Goal: Task Accomplishment & Management: Use online tool/utility

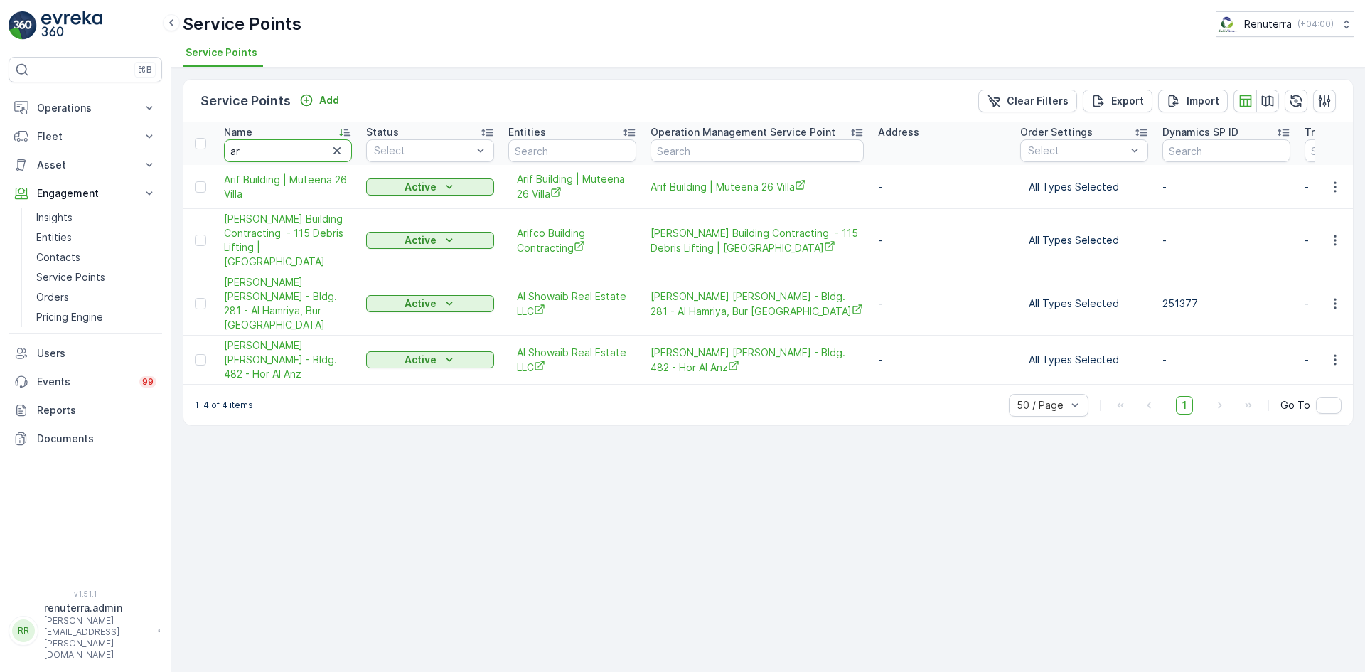
type input "a"
type input "wade"
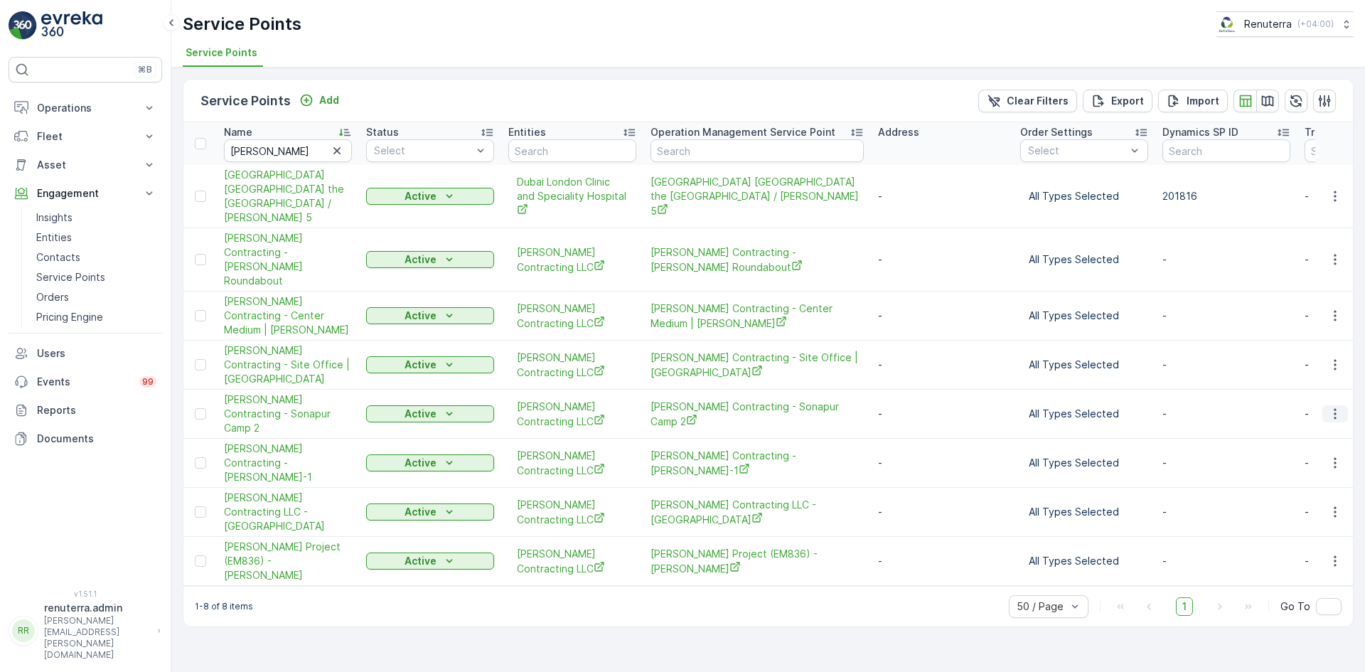
click at [1339, 407] on icon "button" at bounding box center [1335, 414] width 14 height 14
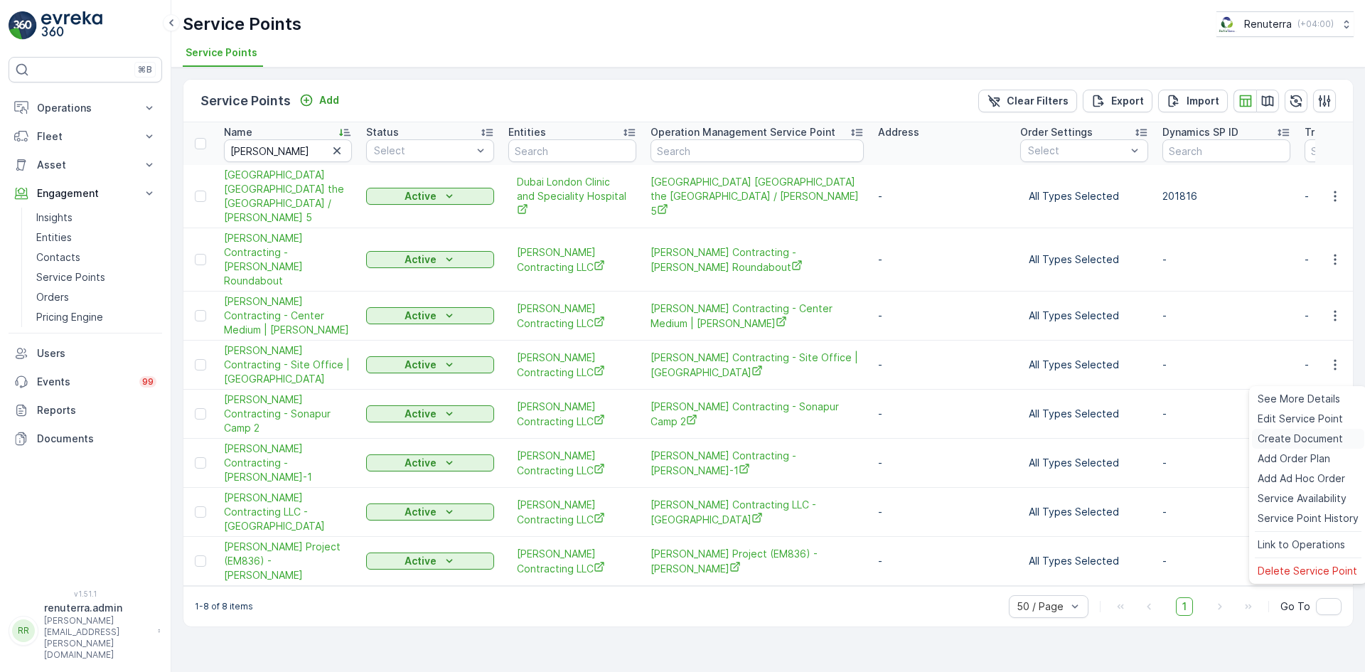
click at [1283, 436] on span "Create Document" at bounding box center [1300, 439] width 85 height 14
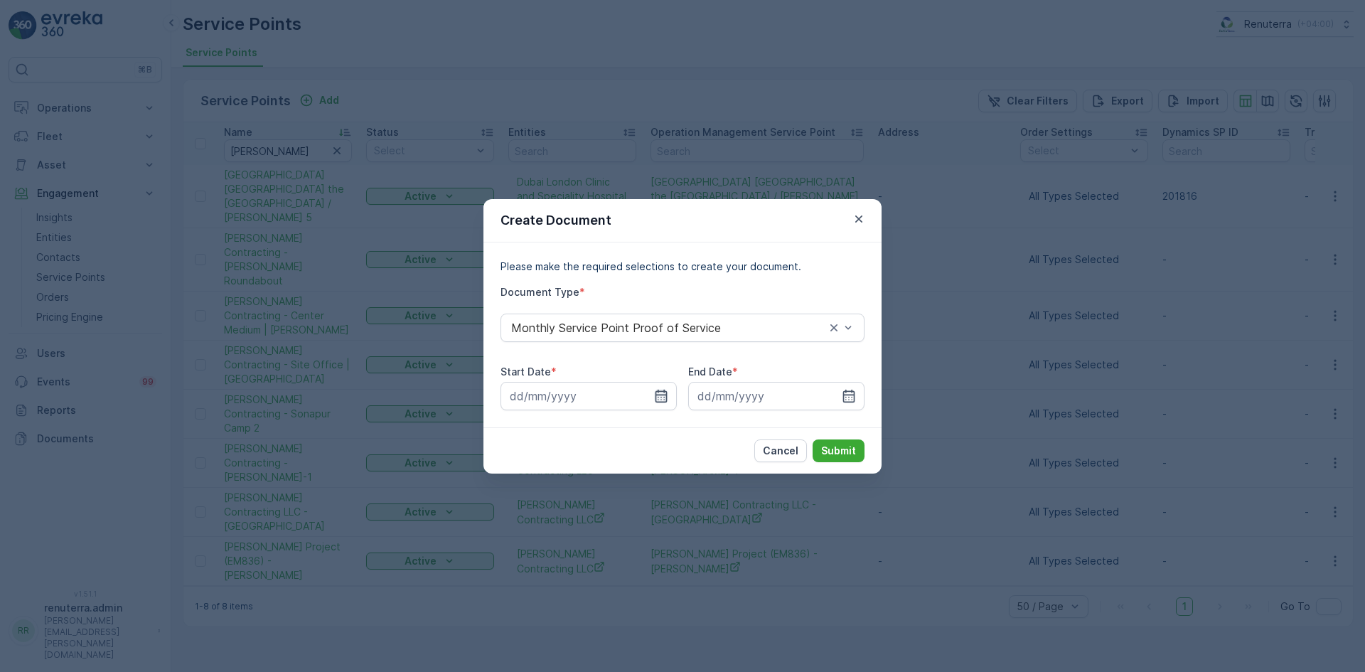
drag, startPoint x: 661, startPoint y: 398, endPoint x: 646, endPoint y: 411, distance: 19.7
click at [660, 399] on icon "button" at bounding box center [661, 396] width 14 height 14
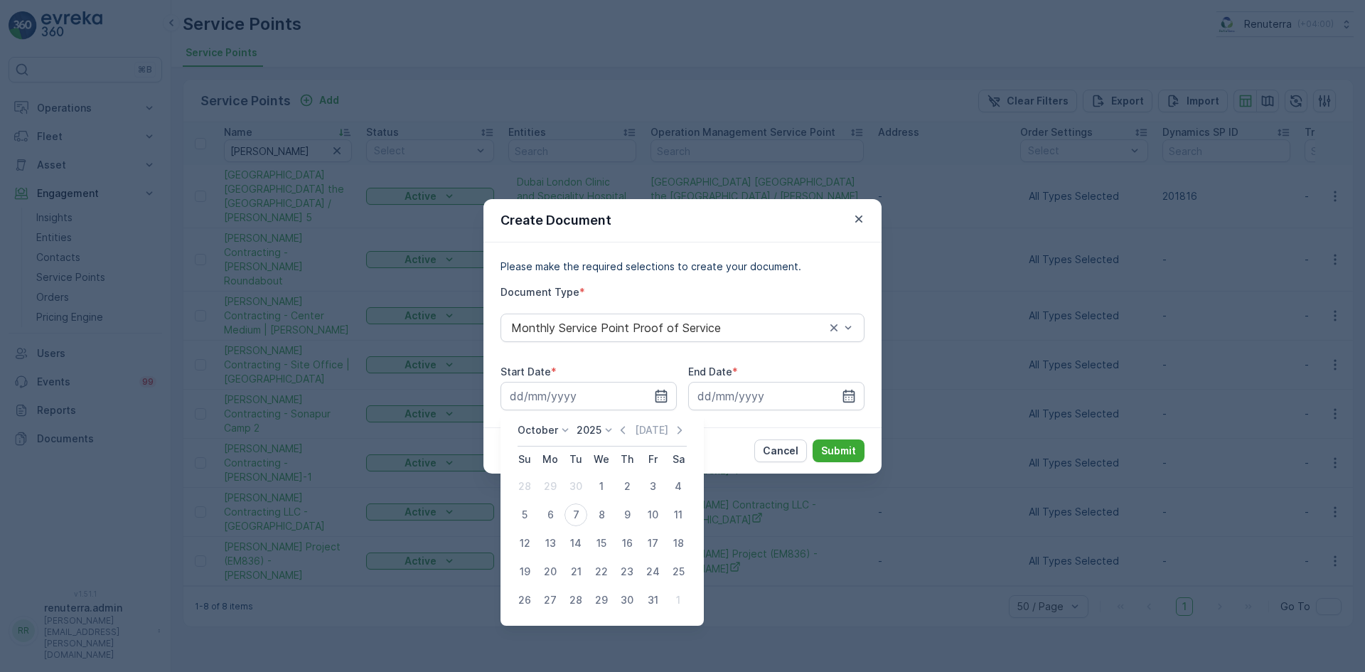
drag, startPoint x: 624, startPoint y: 429, endPoint x: 621, endPoint y: 437, distance: 9.0
click at [624, 432] on icon "button" at bounding box center [623, 430] width 14 height 14
drag, startPoint x: 545, startPoint y: 484, endPoint x: 548, endPoint y: 497, distance: 13.1
click at [545, 486] on div "1" at bounding box center [550, 486] width 23 height 23
type input "01.09.2025"
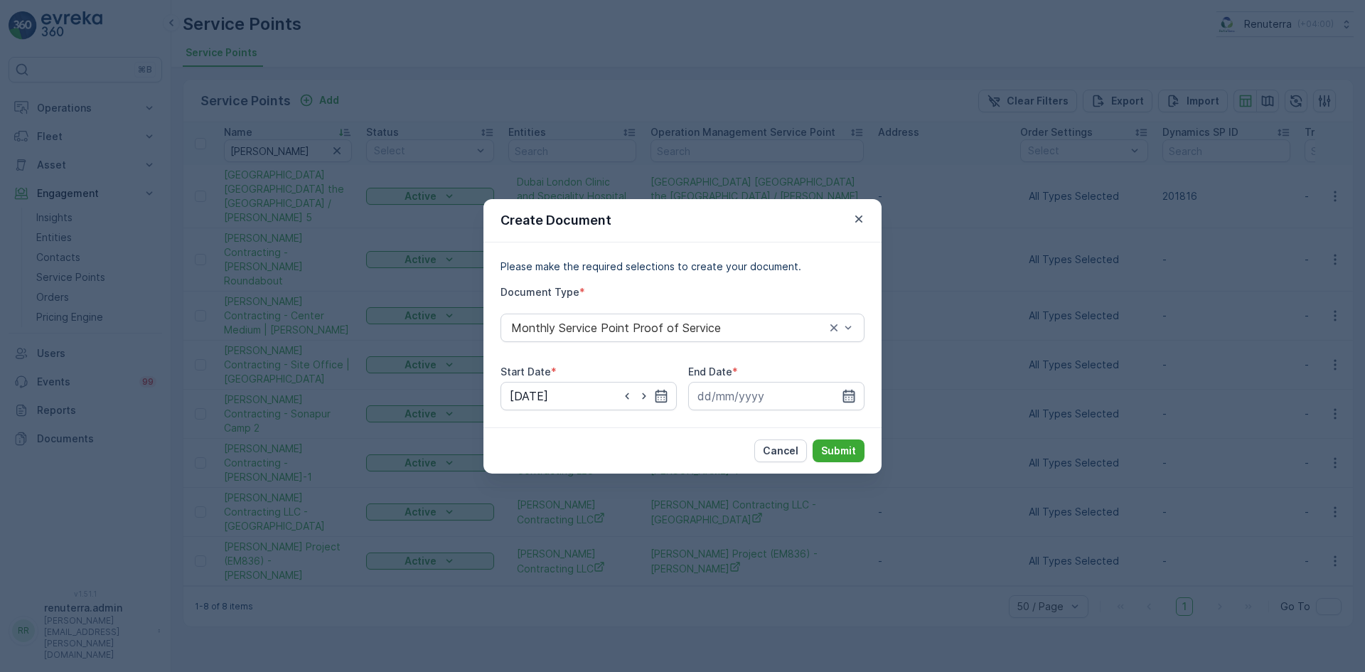
click at [845, 398] on icon "button" at bounding box center [849, 396] width 14 height 14
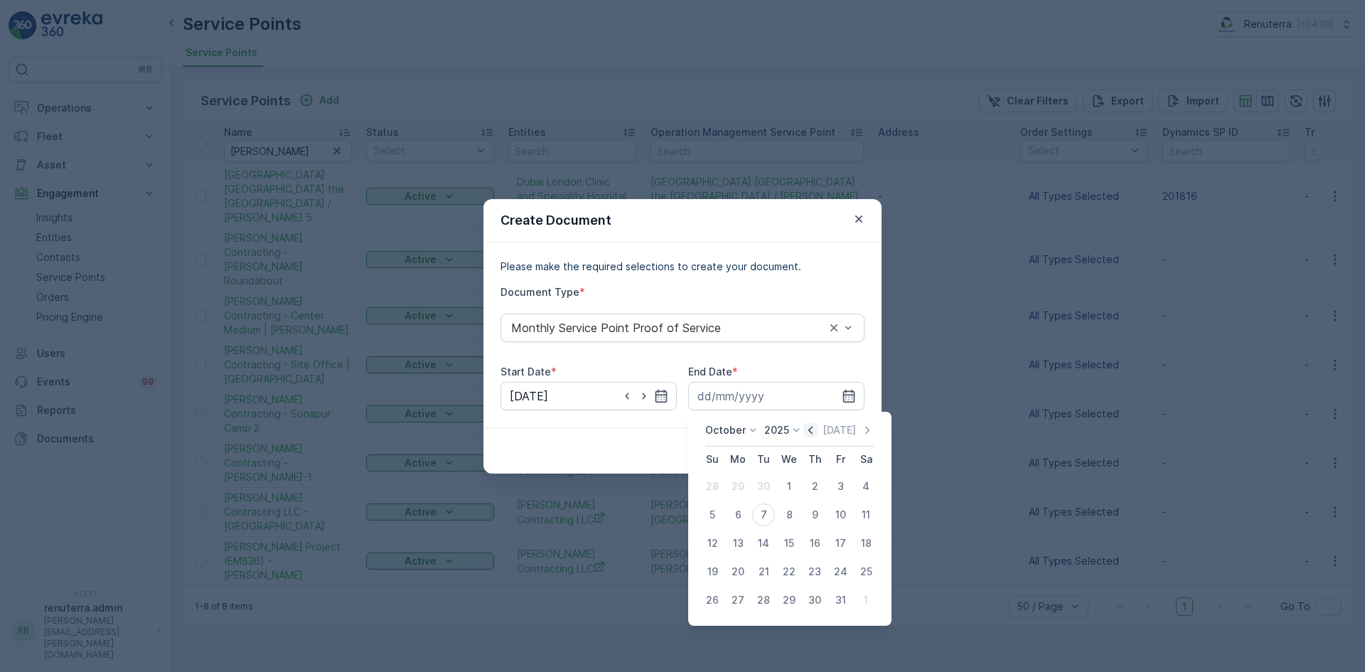
drag, startPoint x: 815, startPoint y: 430, endPoint x: 815, endPoint y: 438, distance: 7.9
click at [815, 432] on icon "button" at bounding box center [810, 430] width 14 height 14
click at [766, 601] on div "30" at bounding box center [763, 600] width 23 height 23
type input "30.09.2025"
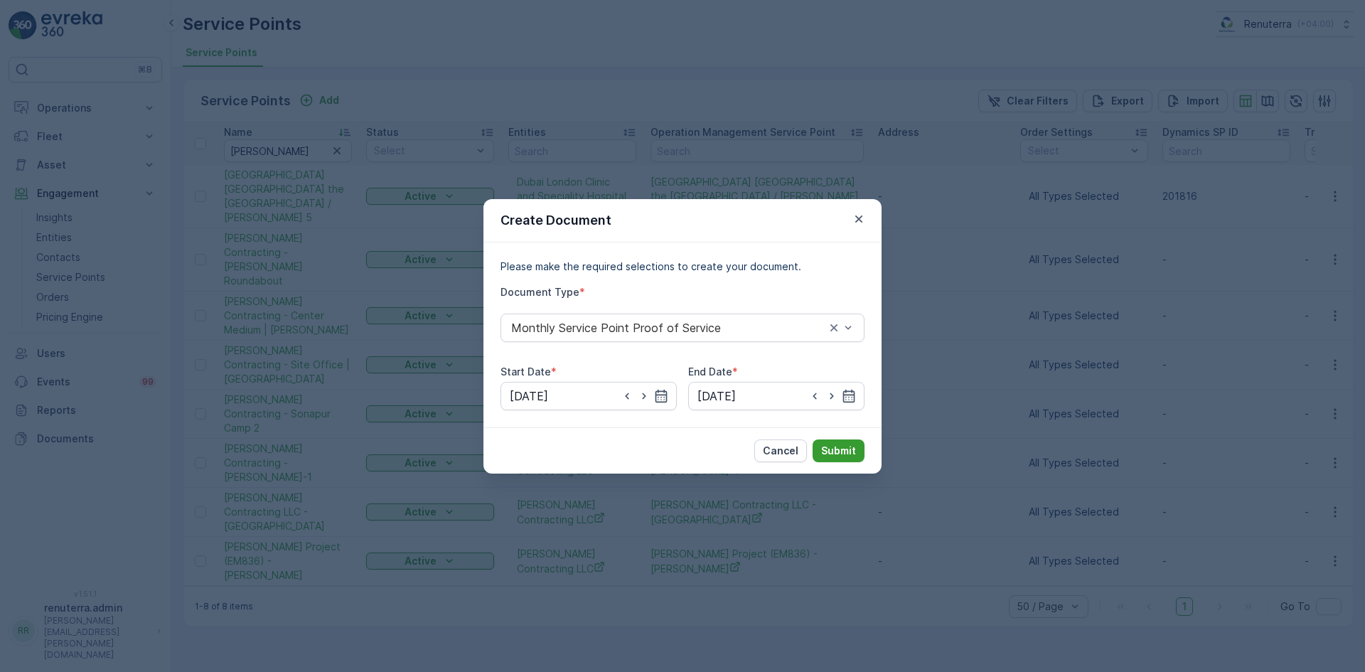
click at [842, 449] on p "Submit" at bounding box center [838, 451] width 35 height 14
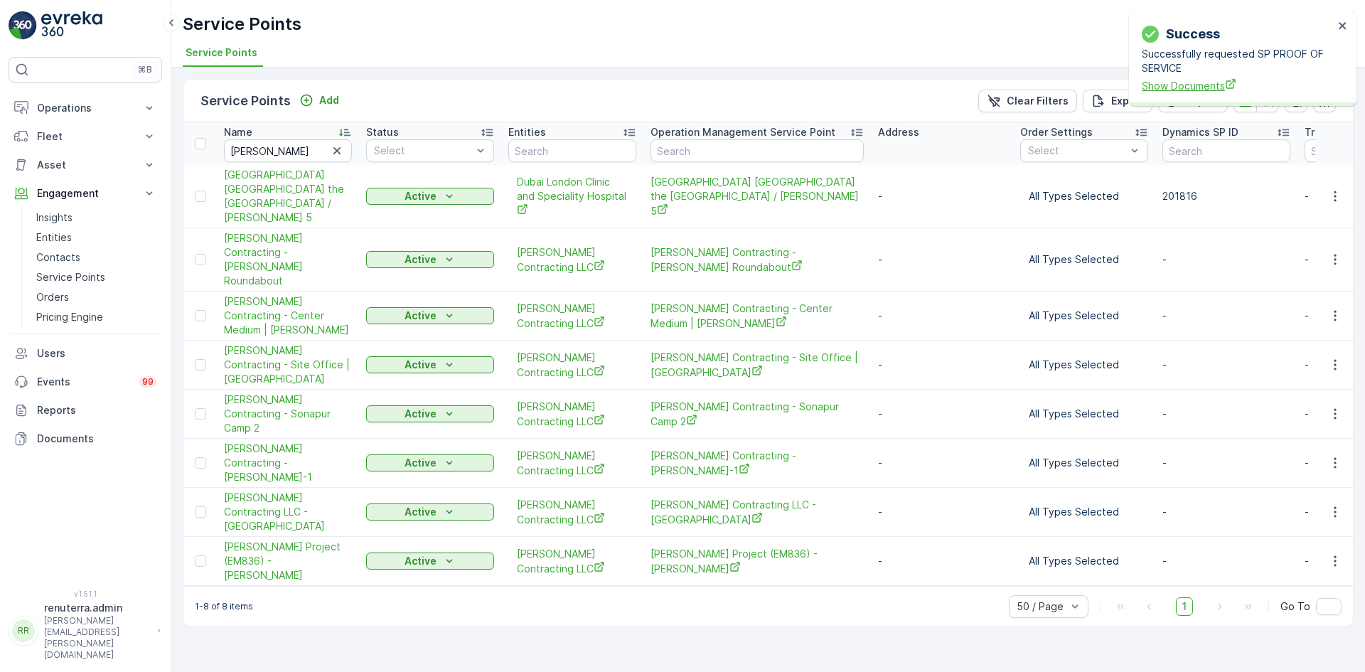
click at [1181, 87] on span "Show Documents" at bounding box center [1238, 85] width 192 height 15
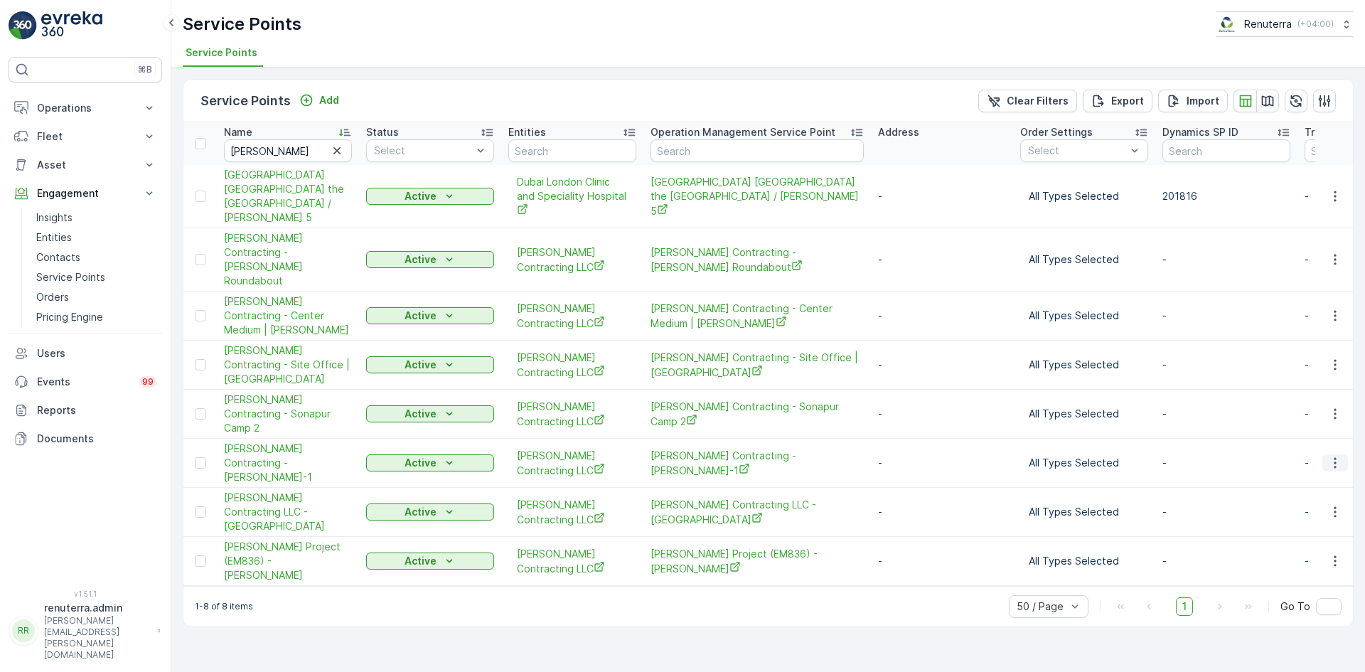
click at [1336, 456] on icon "button" at bounding box center [1335, 463] width 14 height 14
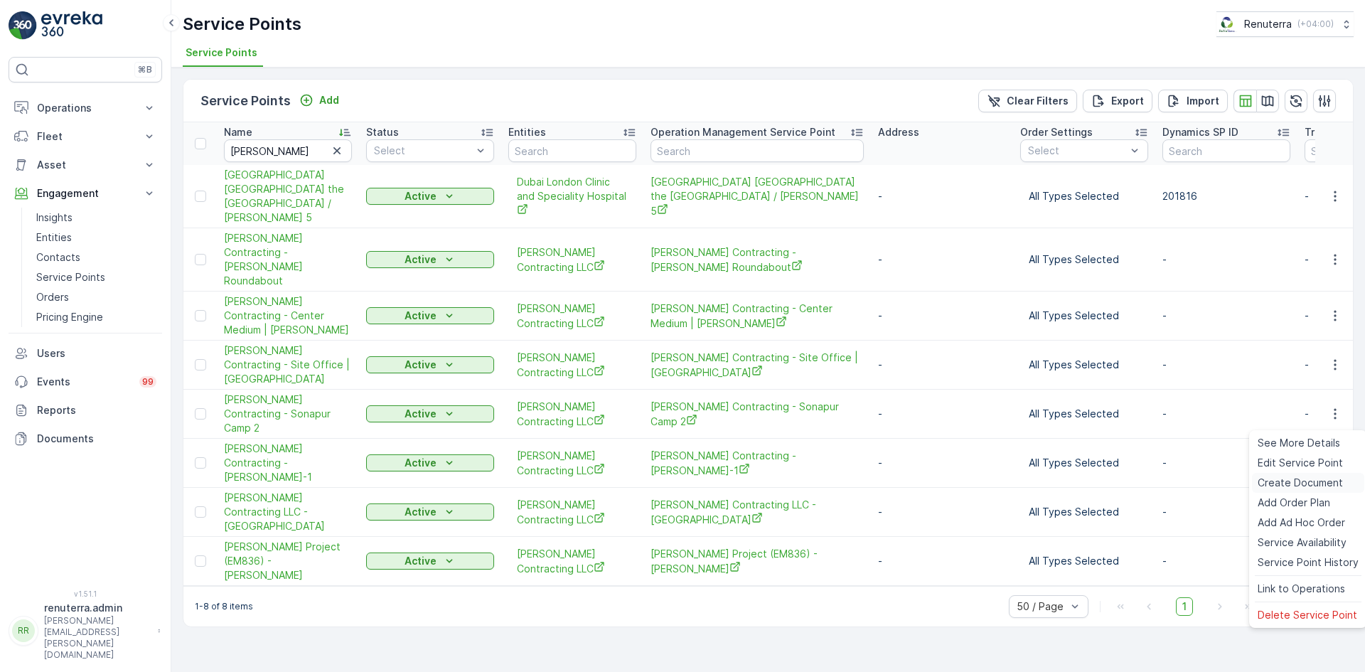
click at [1283, 478] on span "Create Document" at bounding box center [1300, 483] width 85 height 14
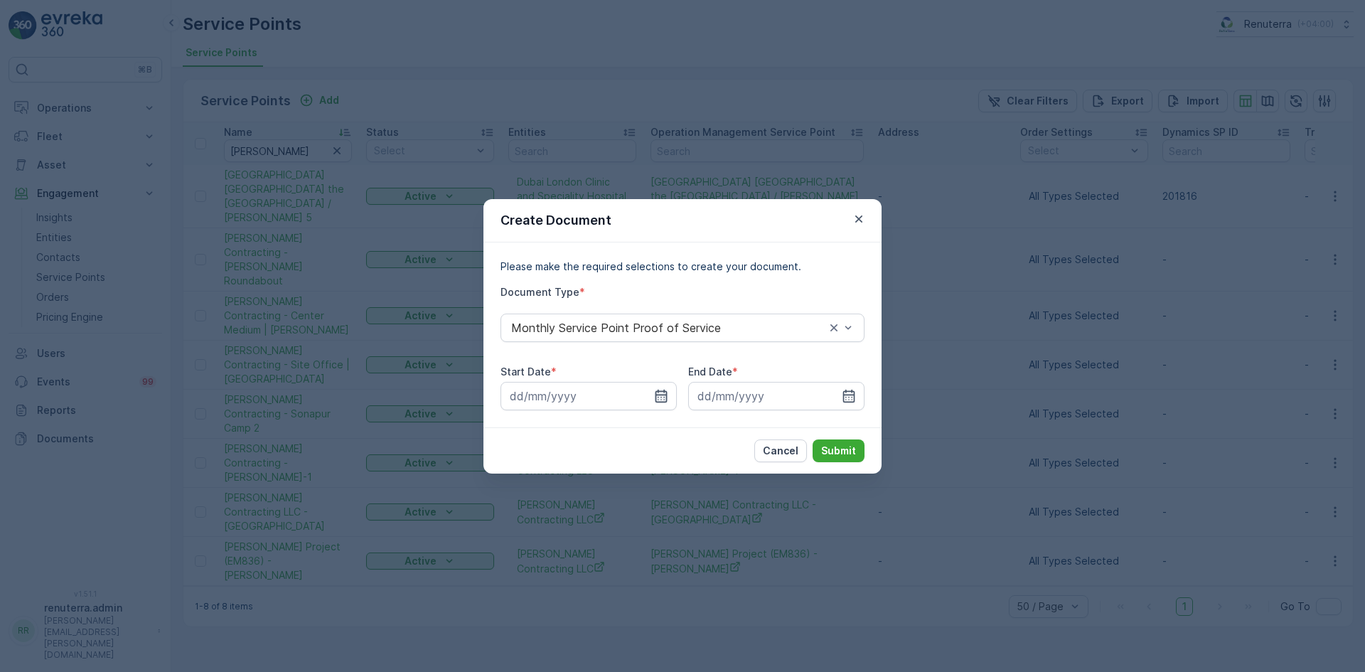
click at [654, 392] on icon "button" at bounding box center [661, 396] width 14 height 14
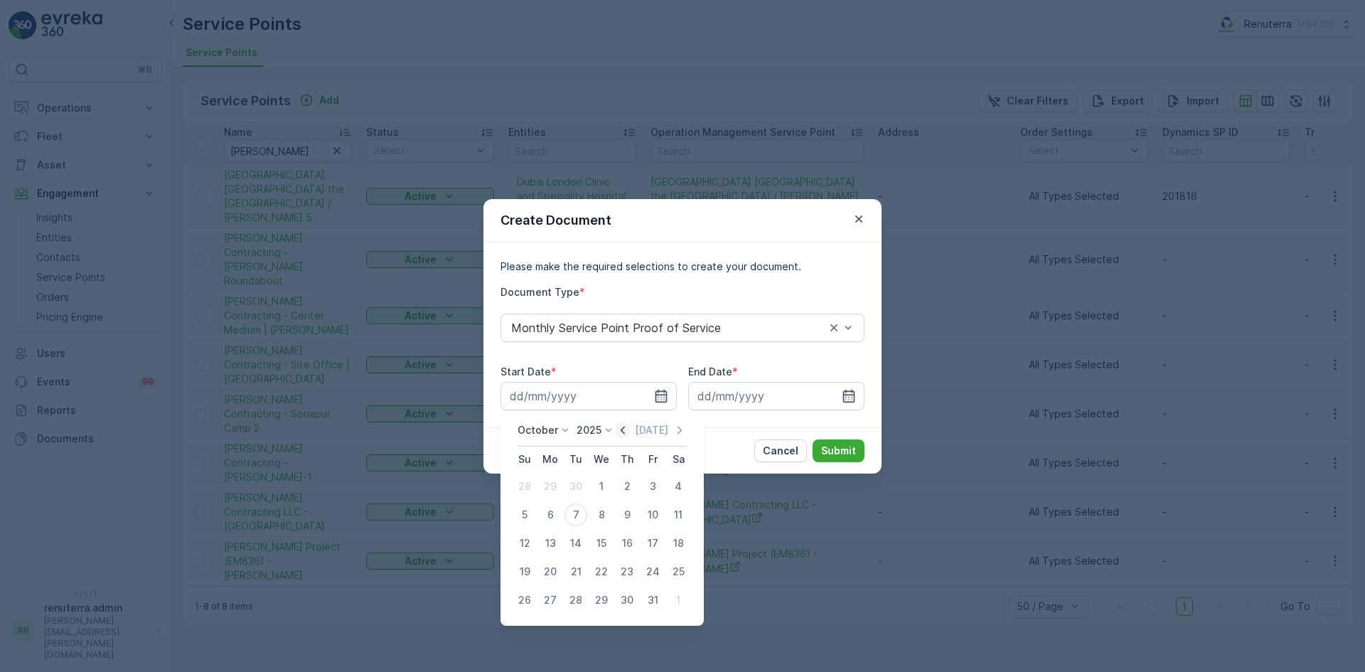
click at [626, 434] on icon "button" at bounding box center [623, 430] width 14 height 14
click at [552, 490] on div "1" at bounding box center [550, 486] width 23 height 23
type input "01.09.2025"
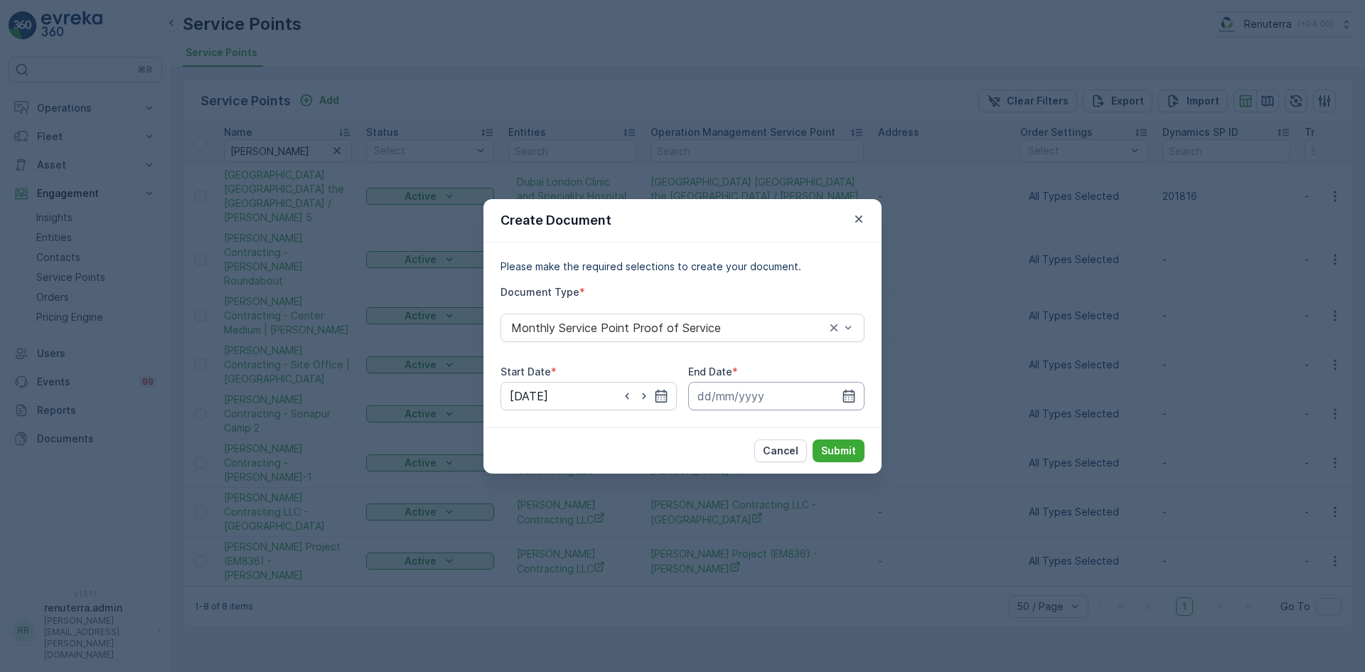
click at [859, 392] on input at bounding box center [776, 396] width 176 height 28
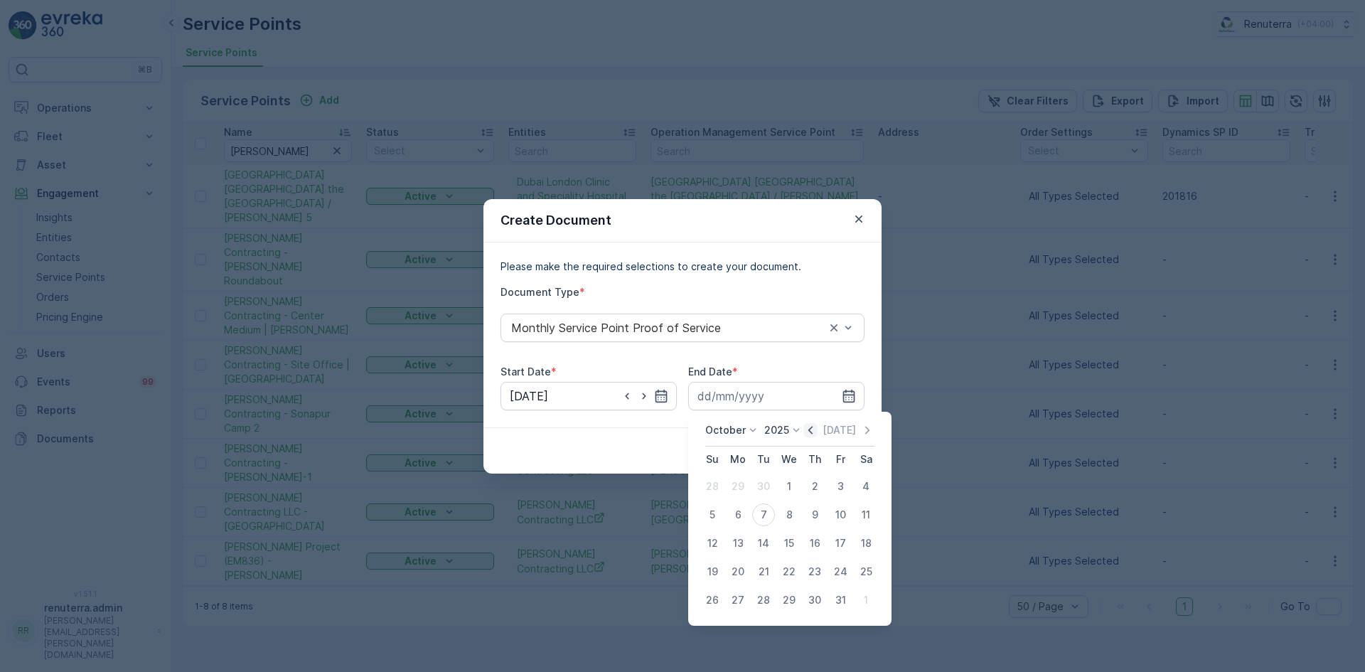
click at [808, 429] on icon "button" at bounding box center [810, 430] width 14 height 14
drag, startPoint x: 767, startPoint y: 604, endPoint x: 767, endPoint y: 594, distance: 10.0
click at [766, 604] on div "30" at bounding box center [763, 600] width 23 height 23
type input "30.09.2025"
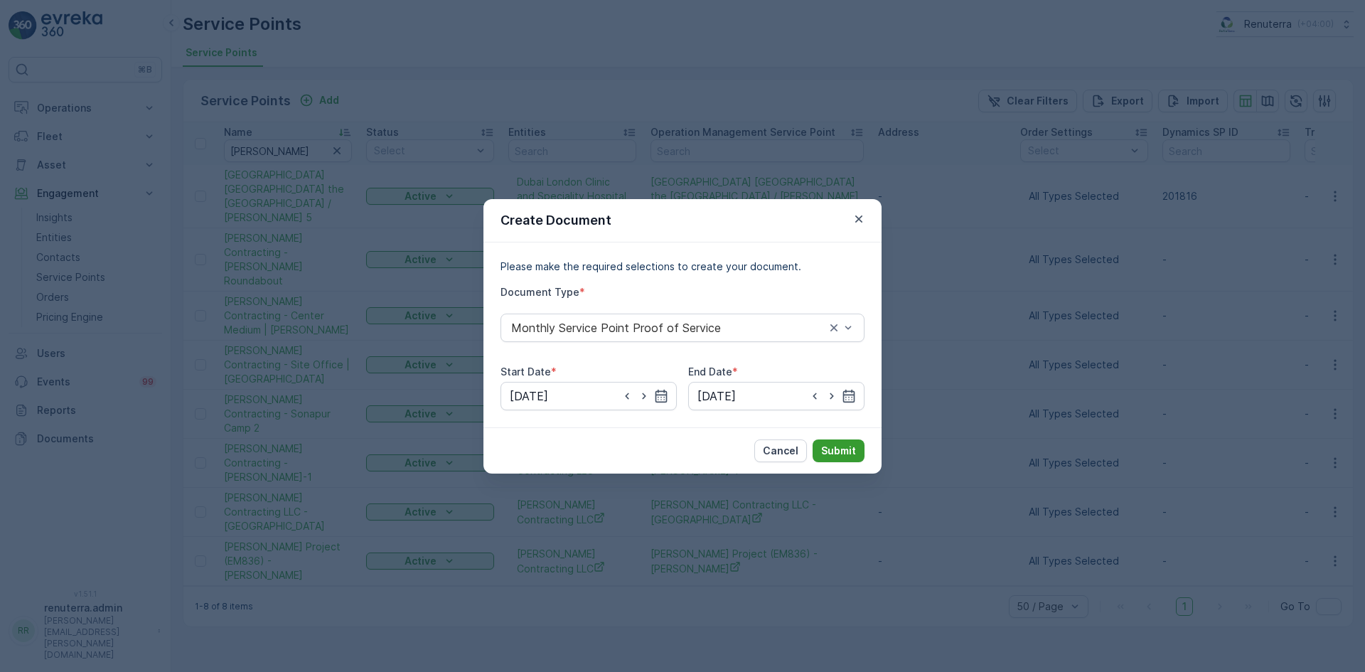
click at [834, 440] on button "Submit" at bounding box center [839, 450] width 52 height 23
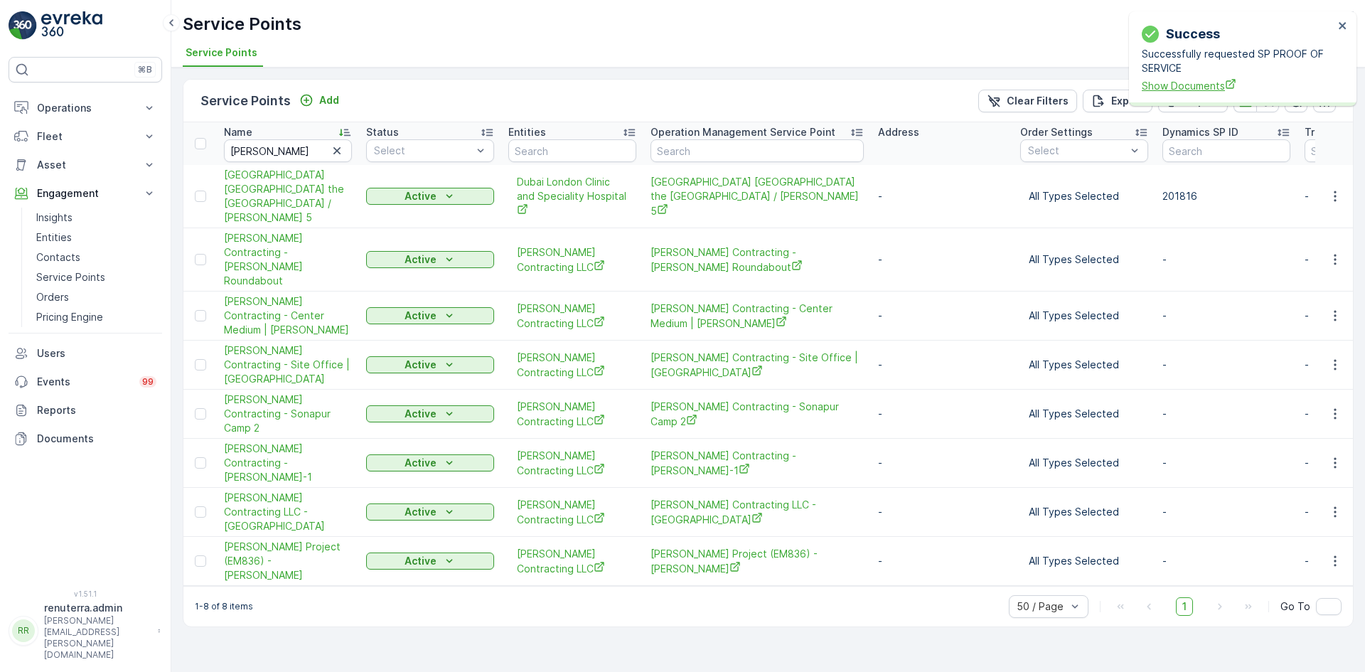
click at [1173, 81] on span "Show Documents" at bounding box center [1238, 85] width 192 height 15
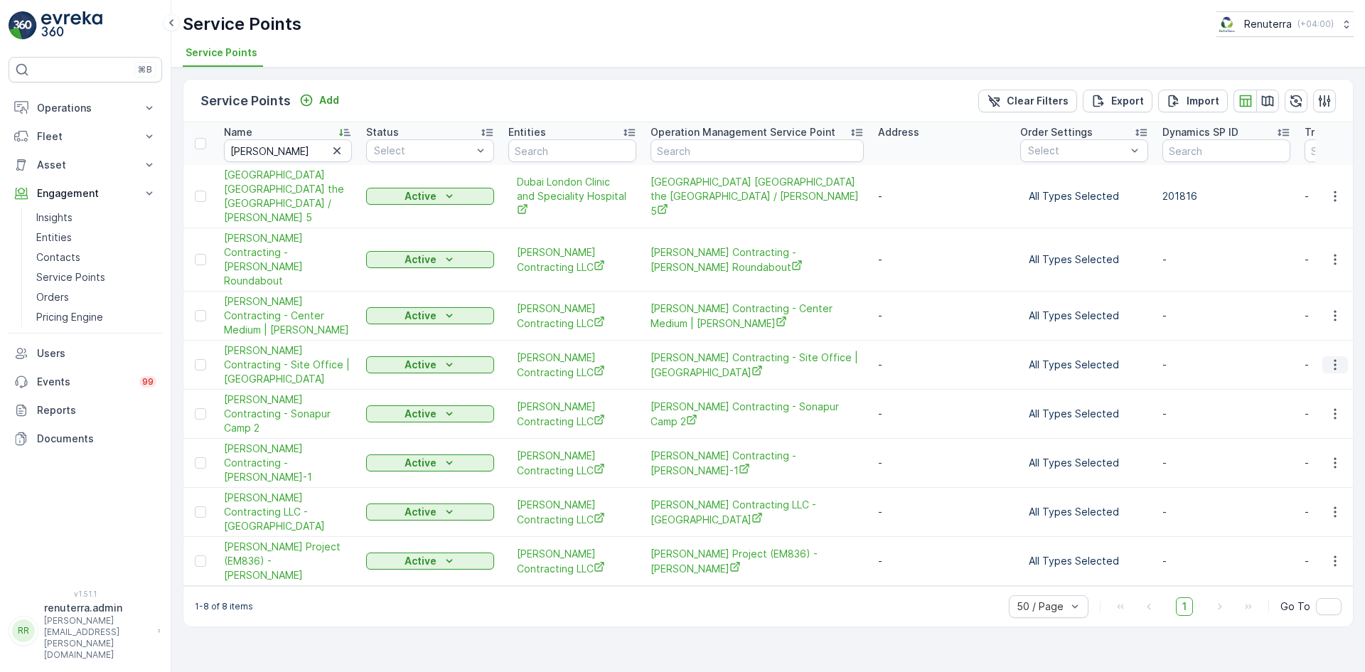
drag, startPoint x: 1338, startPoint y: 336, endPoint x: 1344, endPoint y: 340, distance: 7.3
click at [1339, 358] on icon "button" at bounding box center [1335, 365] width 14 height 14
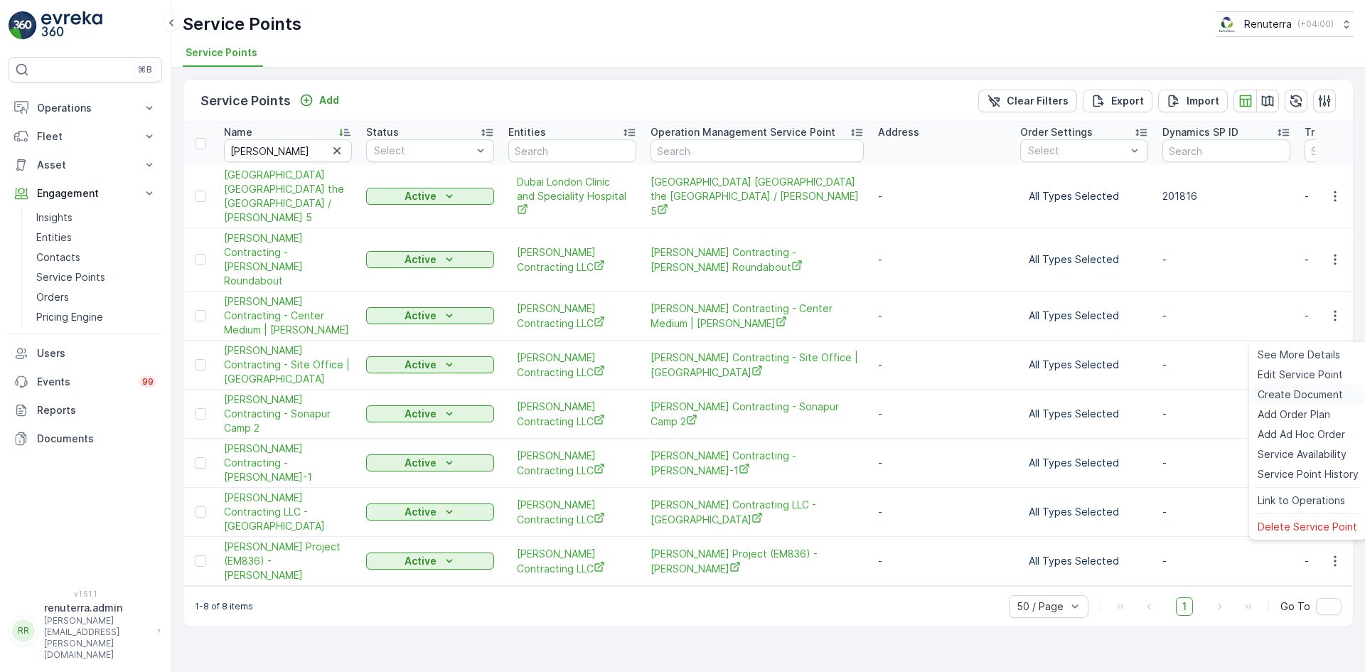
click at [1292, 392] on span "Create Document" at bounding box center [1300, 394] width 85 height 14
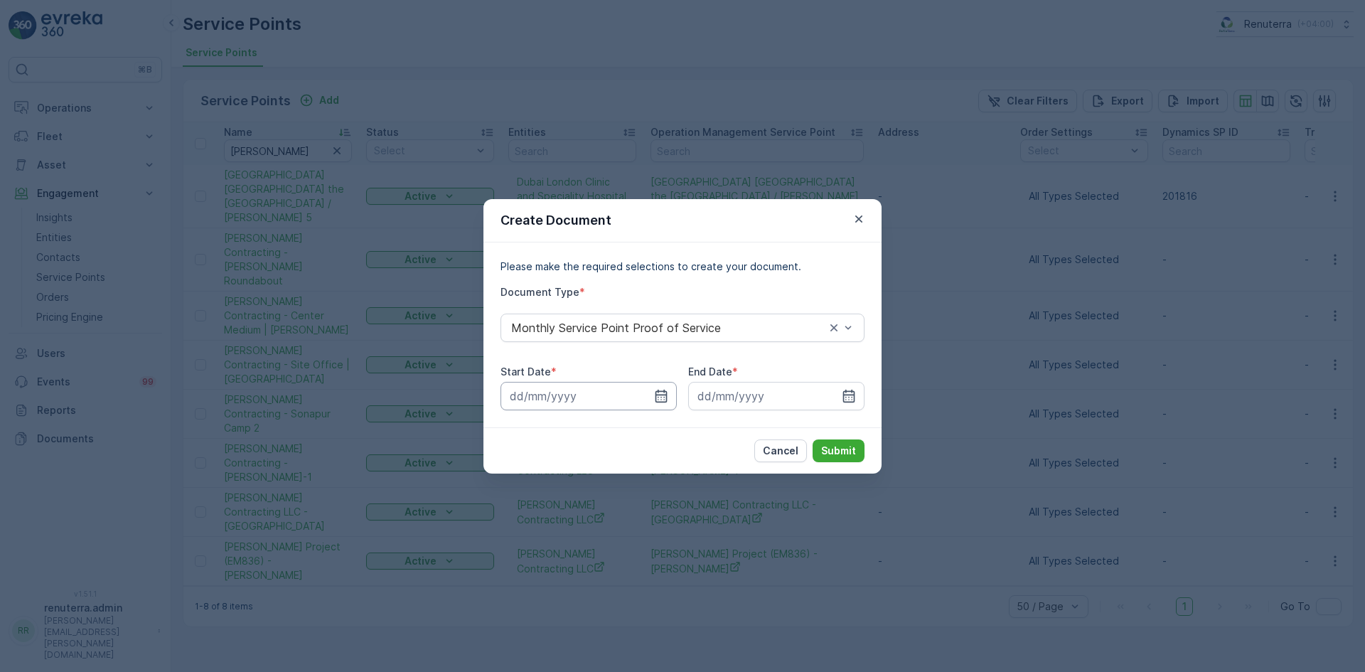
click at [652, 402] on input at bounding box center [588, 396] width 176 height 28
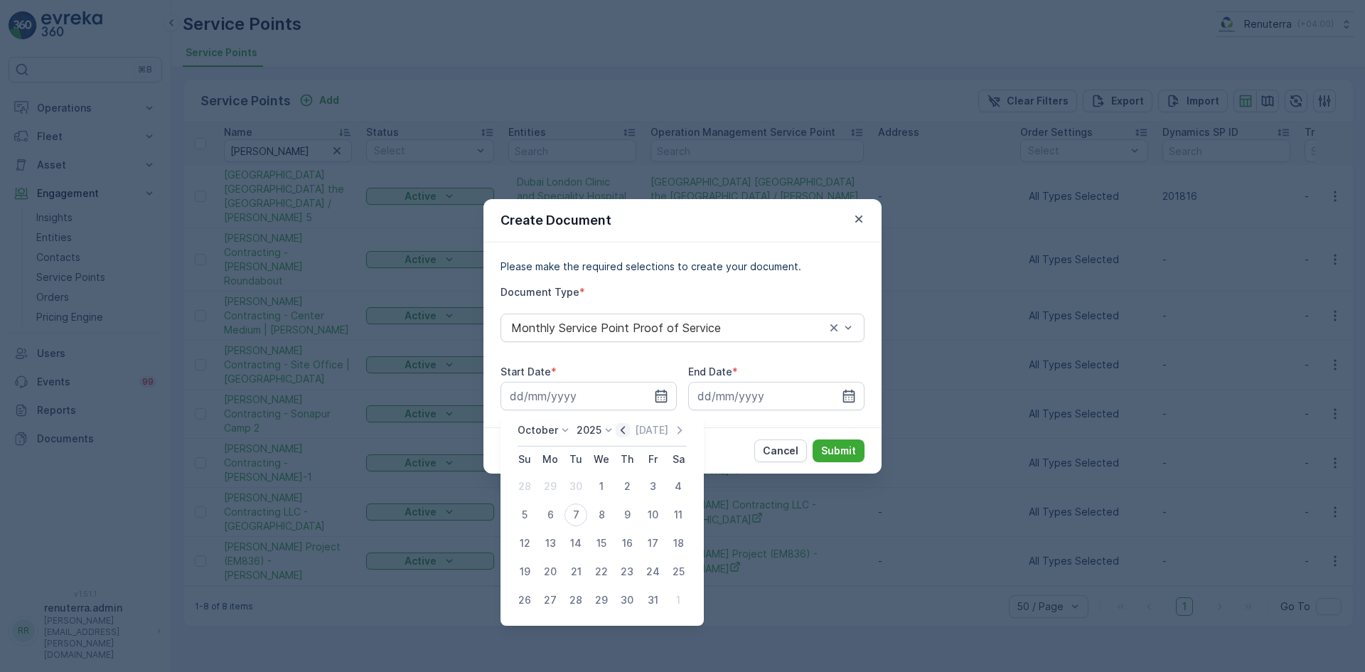
click at [621, 436] on icon "button" at bounding box center [623, 430] width 14 height 14
click at [550, 483] on div "1" at bounding box center [550, 486] width 23 height 23
type input "01.09.2025"
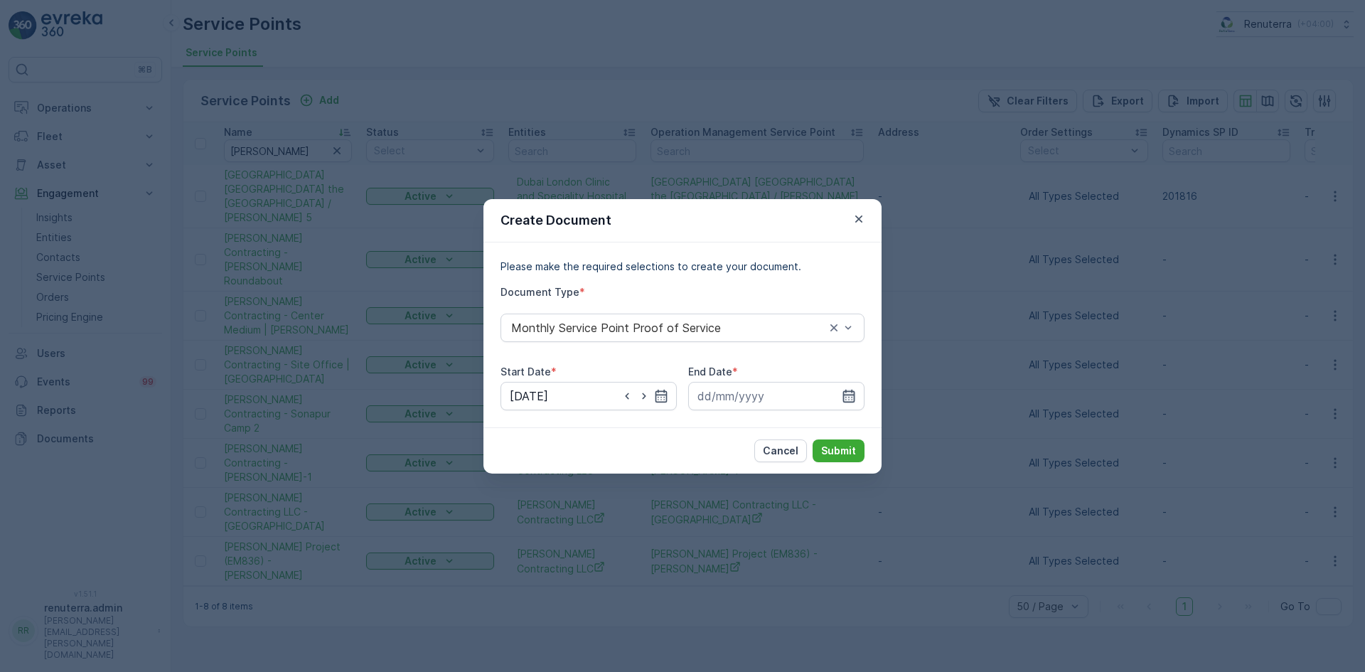
click at [854, 390] on icon "button" at bounding box center [849, 396] width 14 height 14
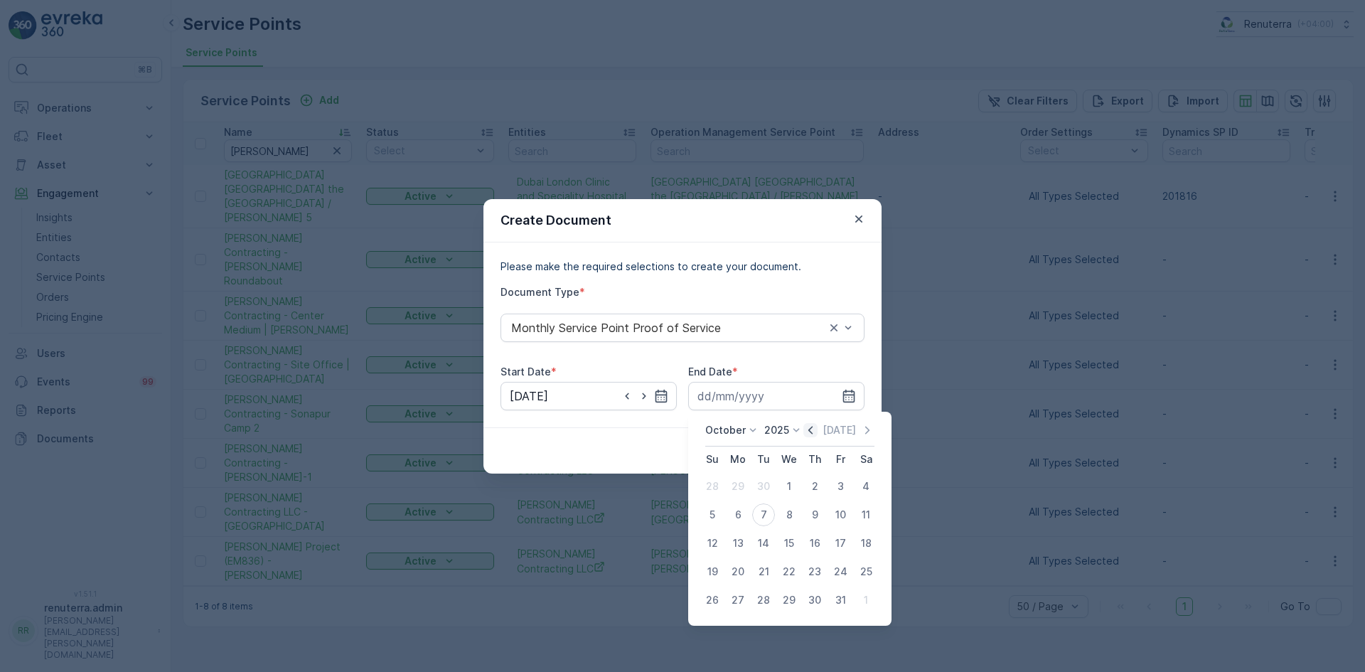
click at [811, 425] on icon "button" at bounding box center [810, 430] width 14 height 14
click at [759, 601] on div "30" at bounding box center [763, 600] width 23 height 23
type input "30.09.2025"
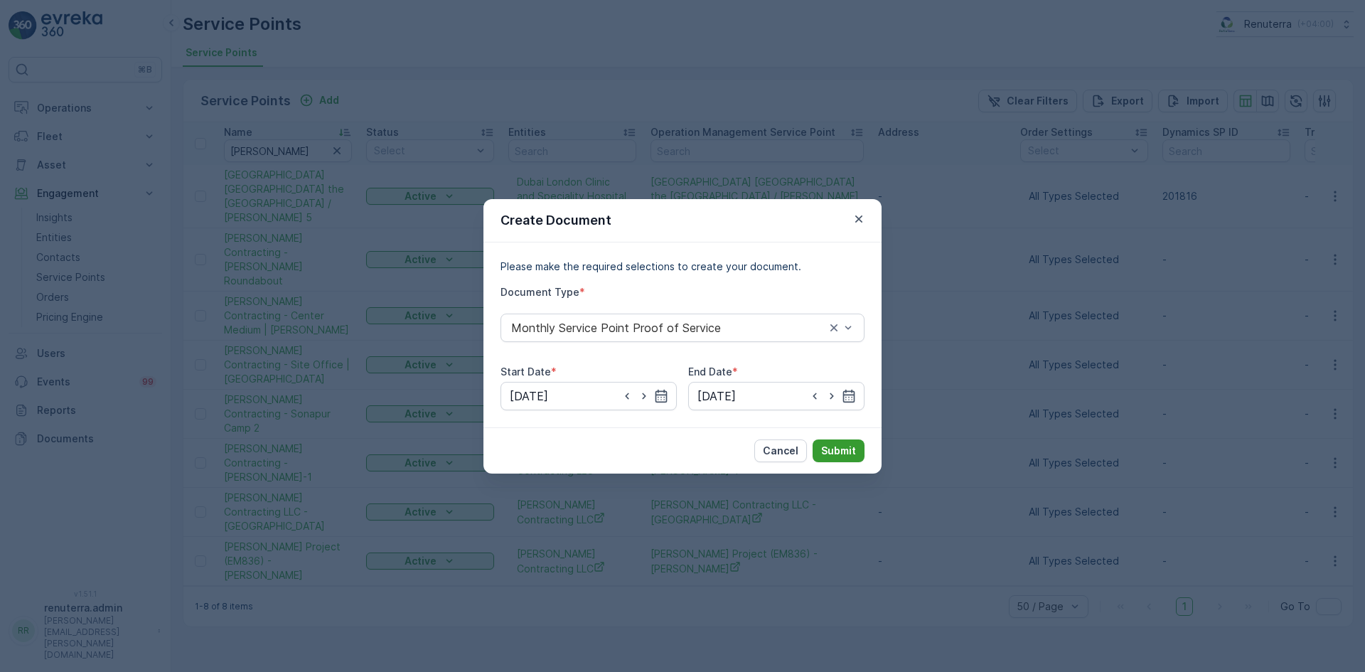
click at [837, 453] on p "Submit" at bounding box center [838, 451] width 35 height 14
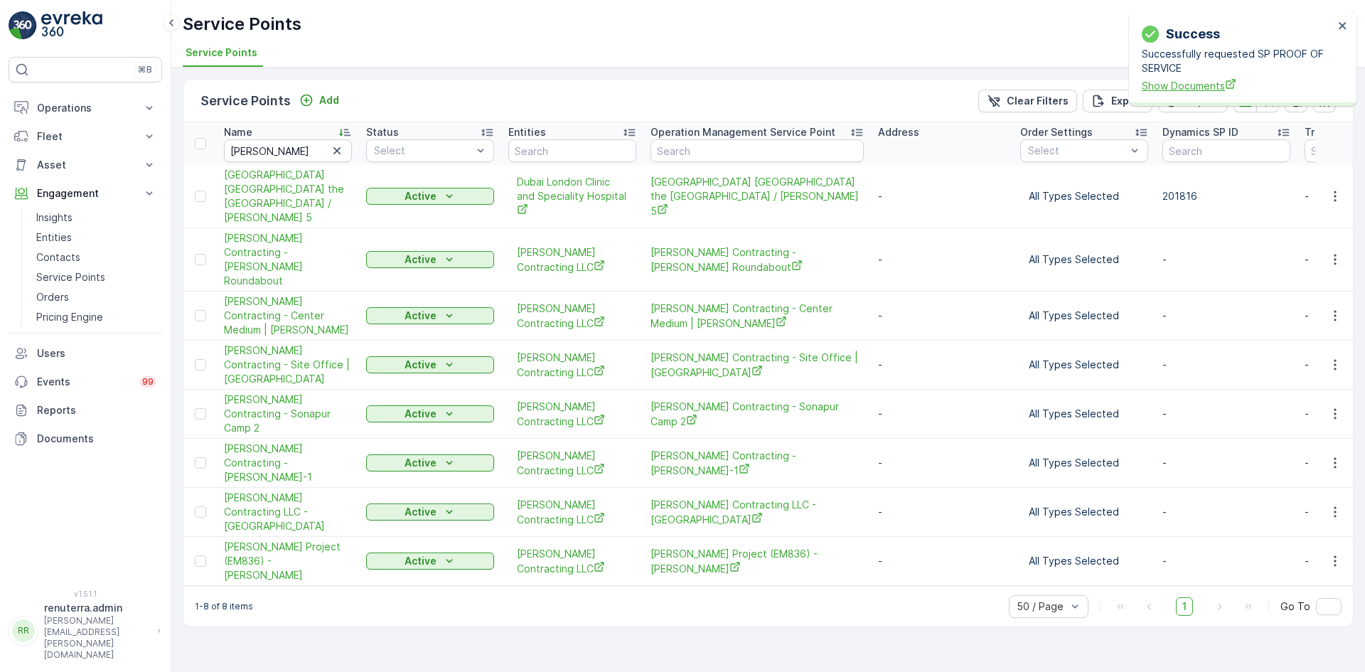
click at [1182, 86] on span "Show Documents" at bounding box center [1238, 85] width 192 height 15
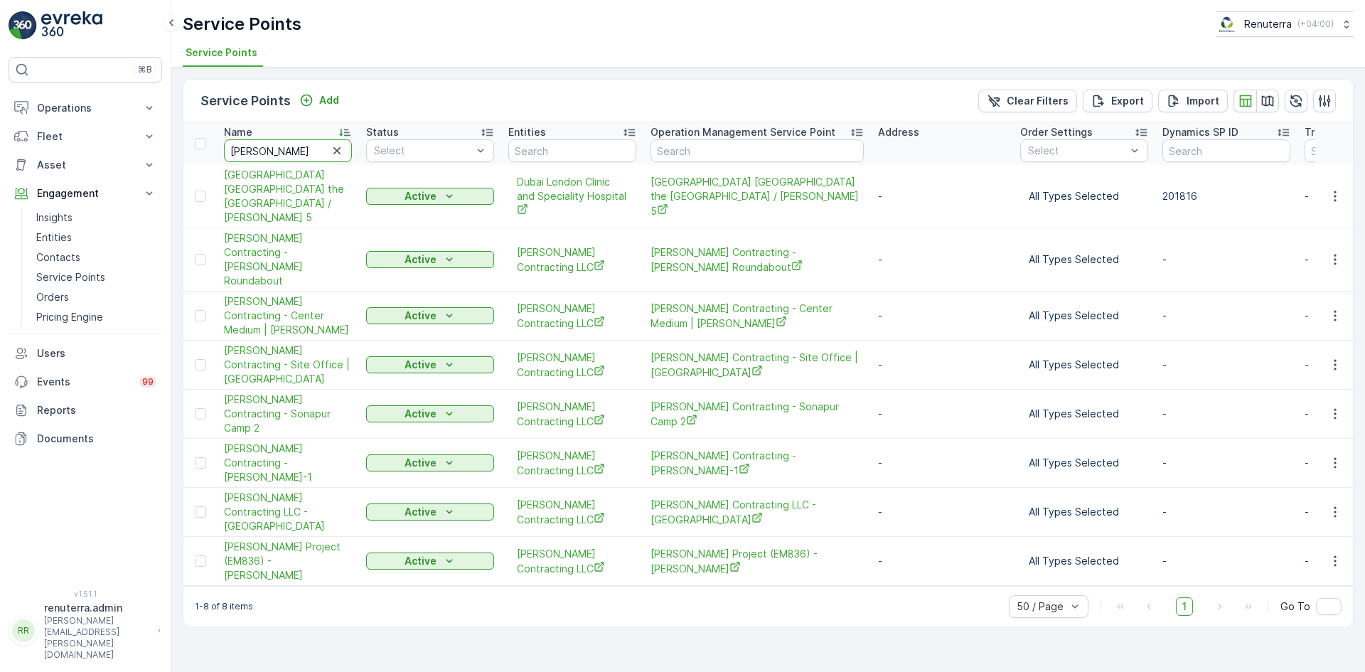
drag, startPoint x: 289, startPoint y: 149, endPoint x: 279, endPoint y: 149, distance: 10.0
click at [279, 149] on input "wade" at bounding box center [288, 150] width 128 height 23
type input "w"
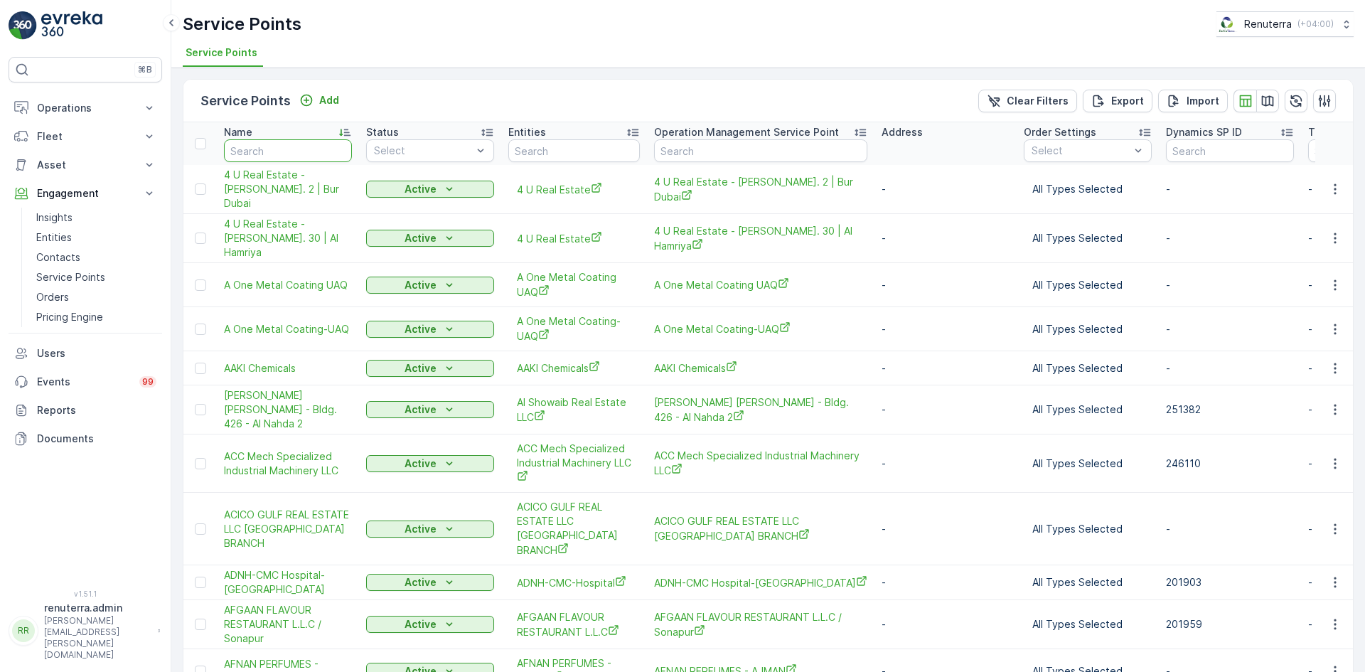
click at [286, 149] on input "text" at bounding box center [288, 150] width 128 height 23
type input "dubai"
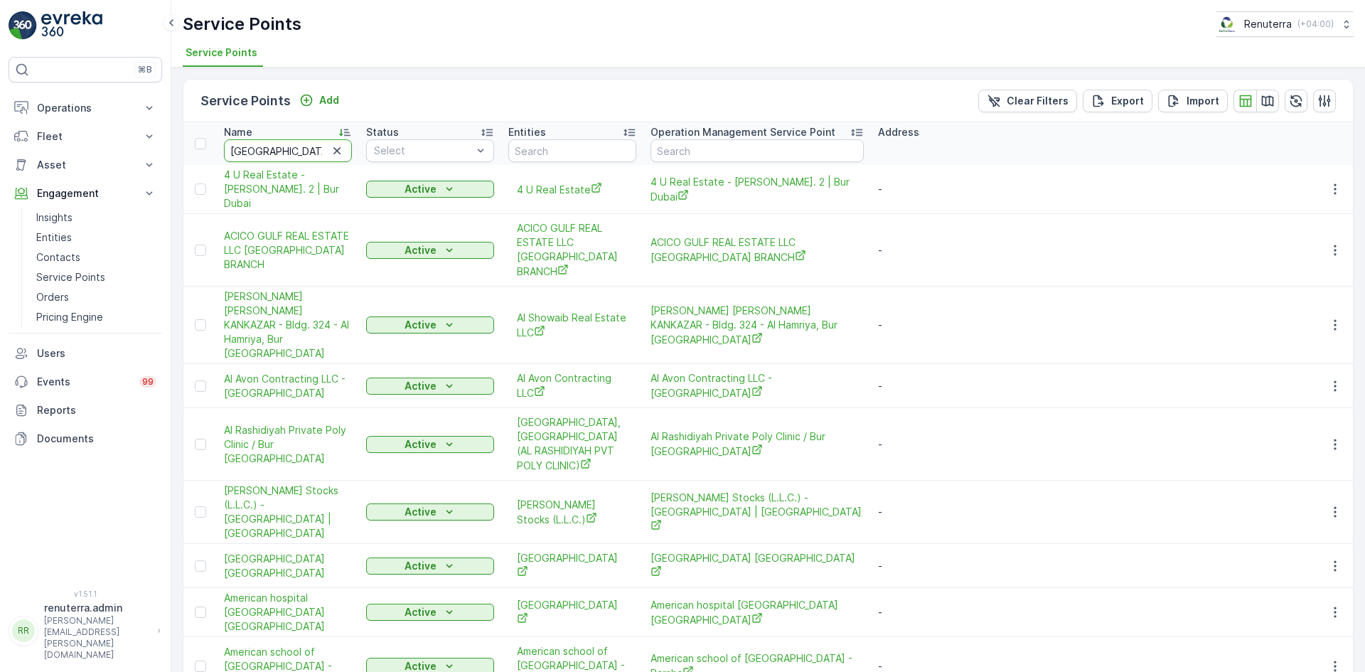
click at [294, 148] on input "dubai" at bounding box center [288, 150] width 128 height 23
type input "dubai herbal"
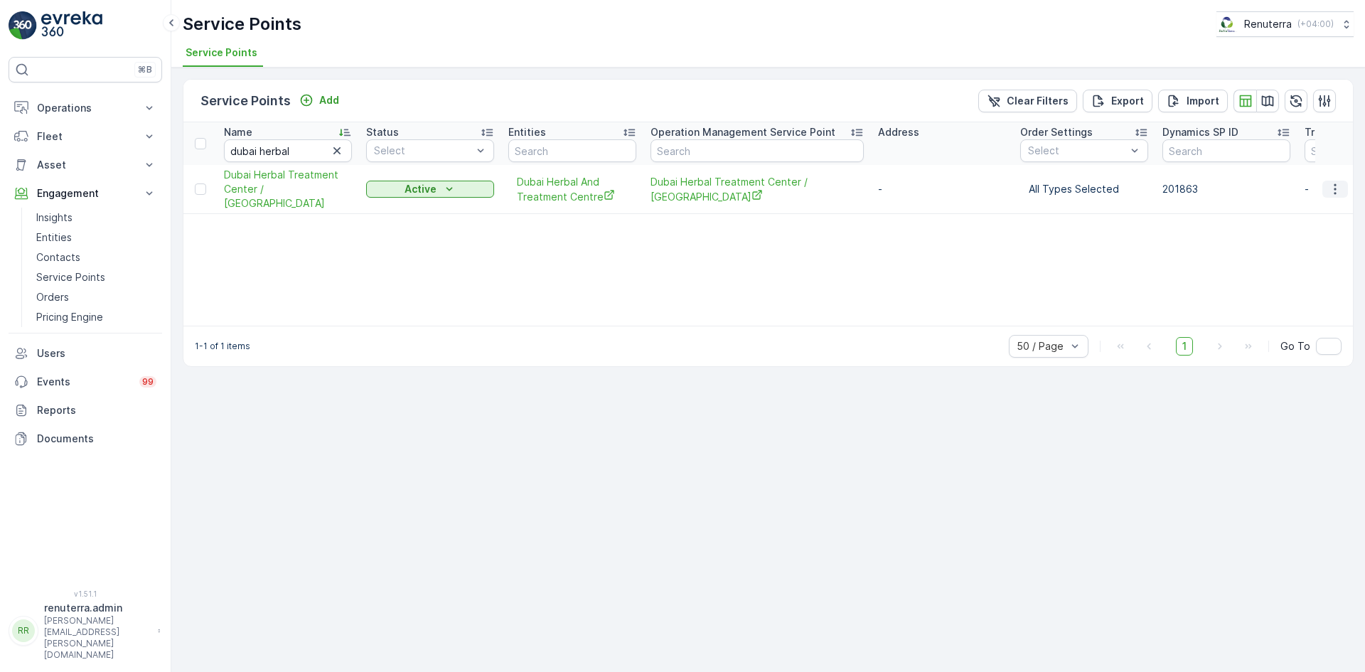
click at [1327, 190] on button "button" at bounding box center [1335, 189] width 26 height 17
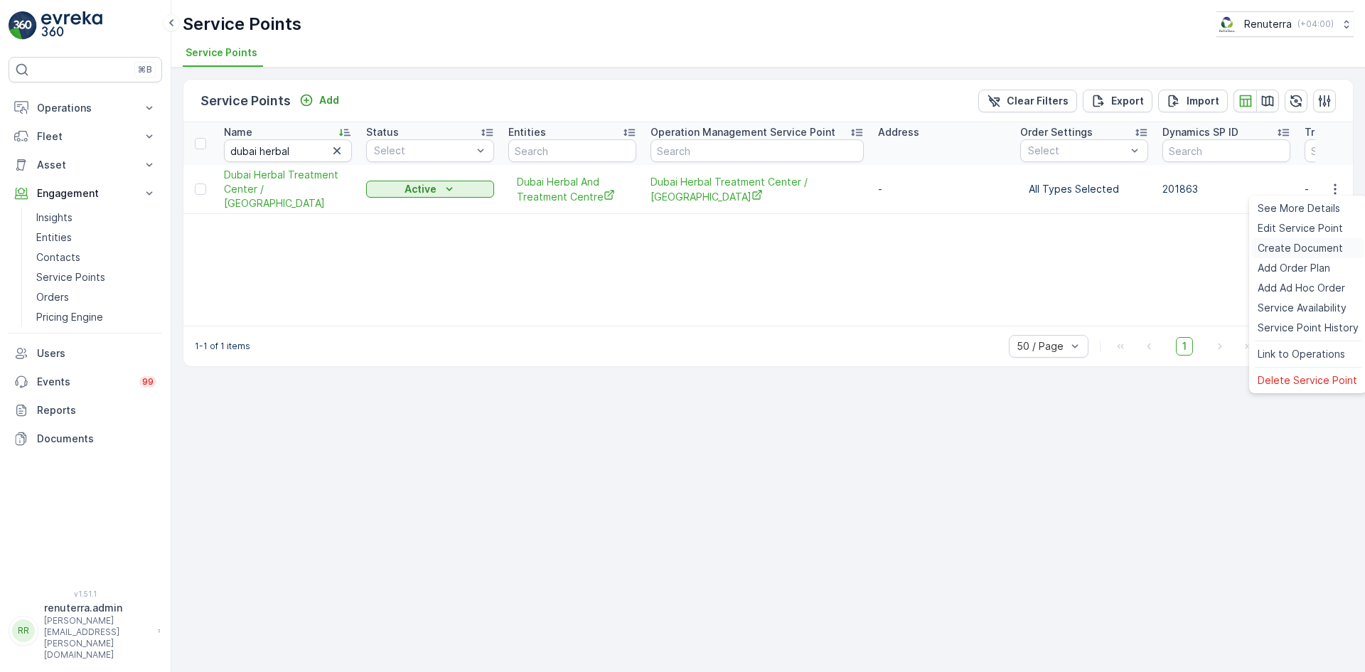
click at [1279, 249] on span "Create Document" at bounding box center [1300, 248] width 85 height 14
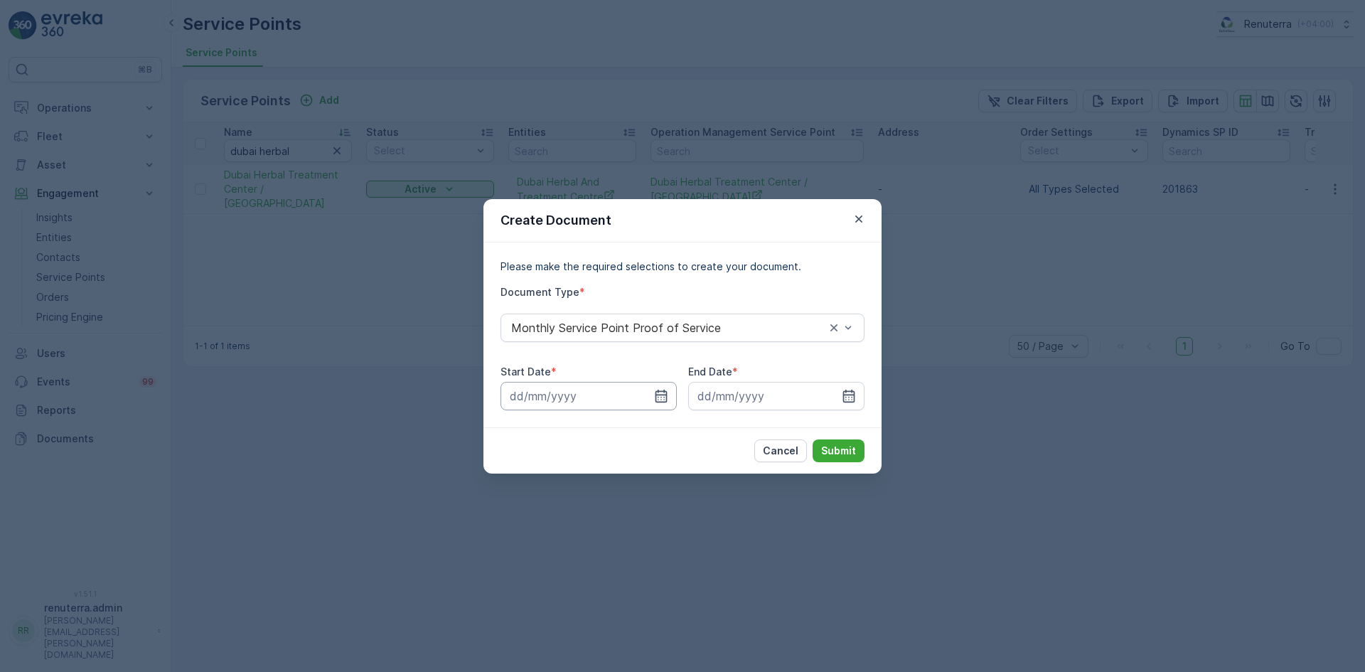
click at [656, 385] on input at bounding box center [588, 396] width 176 height 28
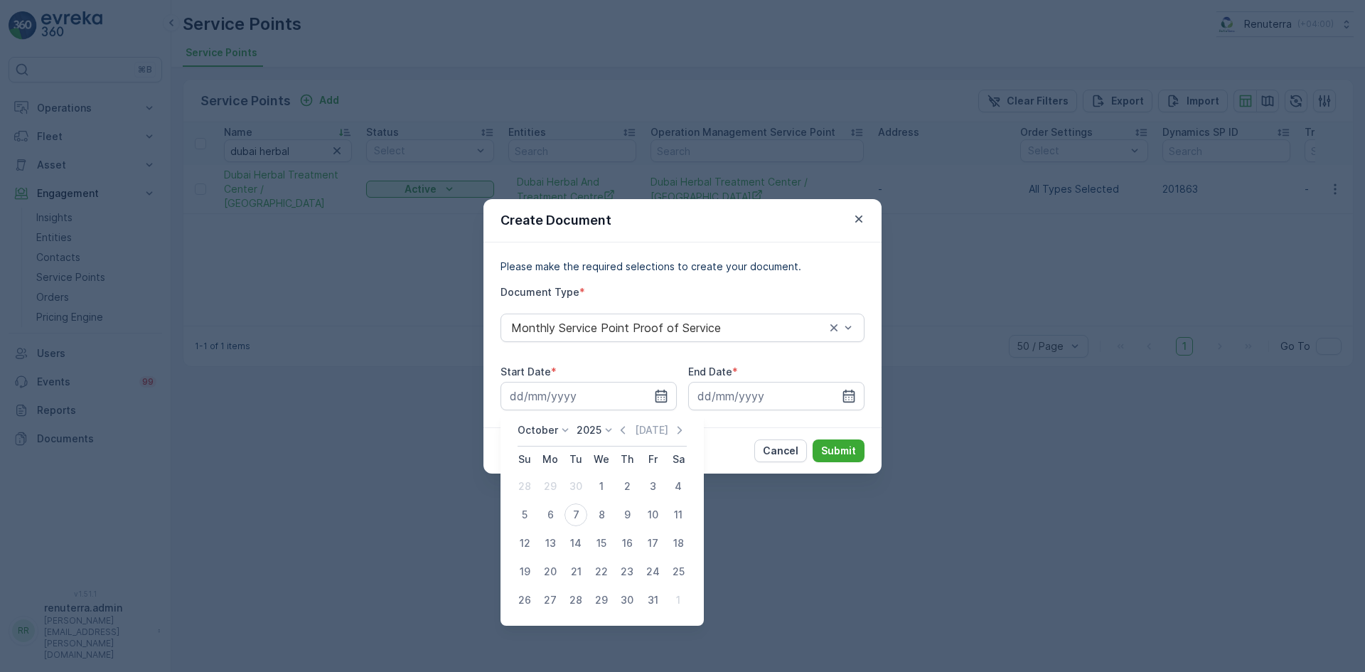
click at [623, 429] on icon "button" at bounding box center [623, 430] width 14 height 14
drag, startPoint x: 548, startPoint y: 495, endPoint x: 572, endPoint y: 481, distance: 27.4
click at [548, 494] on div "1" at bounding box center [550, 486] width 23 height 23
type input "01.09.2025"
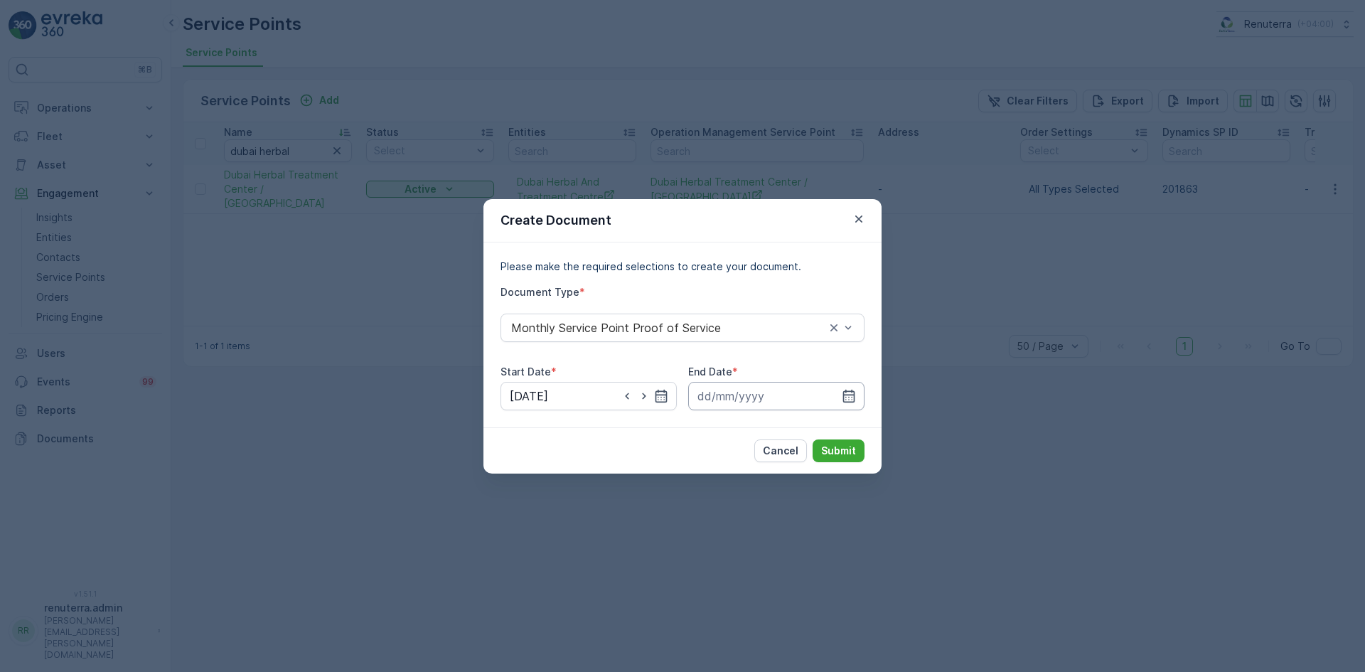
click at [850, 402] on icon "button" at bounding box center [849, 395] width 12 height 13
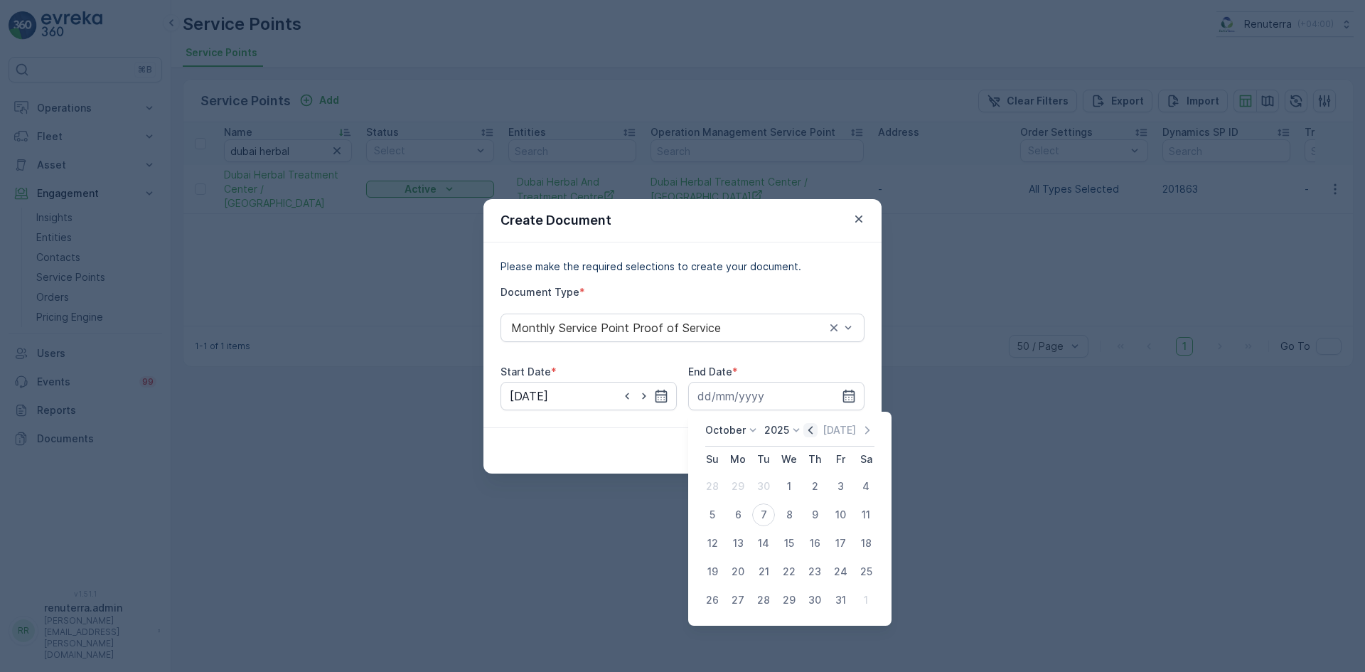
click at [813, 425] on icon "button" at bounding box center [810, 430] width 14 height 14
click at [764, 602] on div "30" at bounding box center [763, 600] width 23 height 23
type input "30.09.2025"
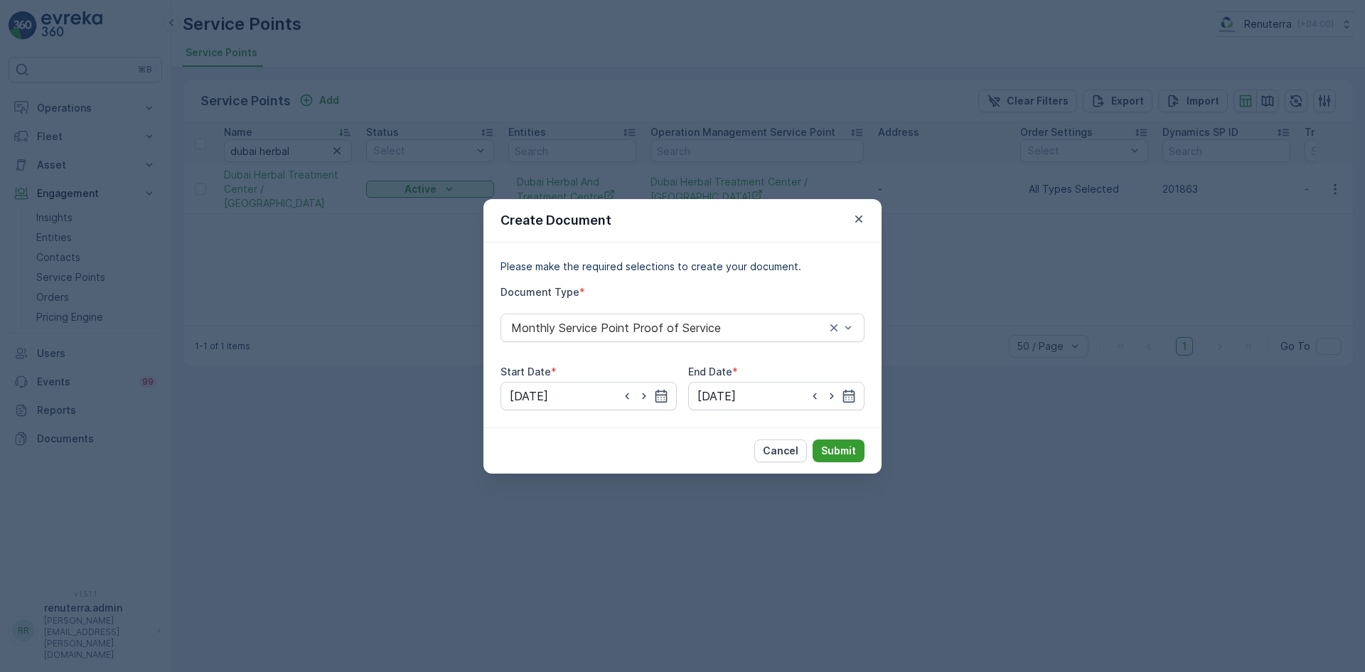
click at [835, 455] on p "Submit" at bounding box center [838, 451] width 35 height 14
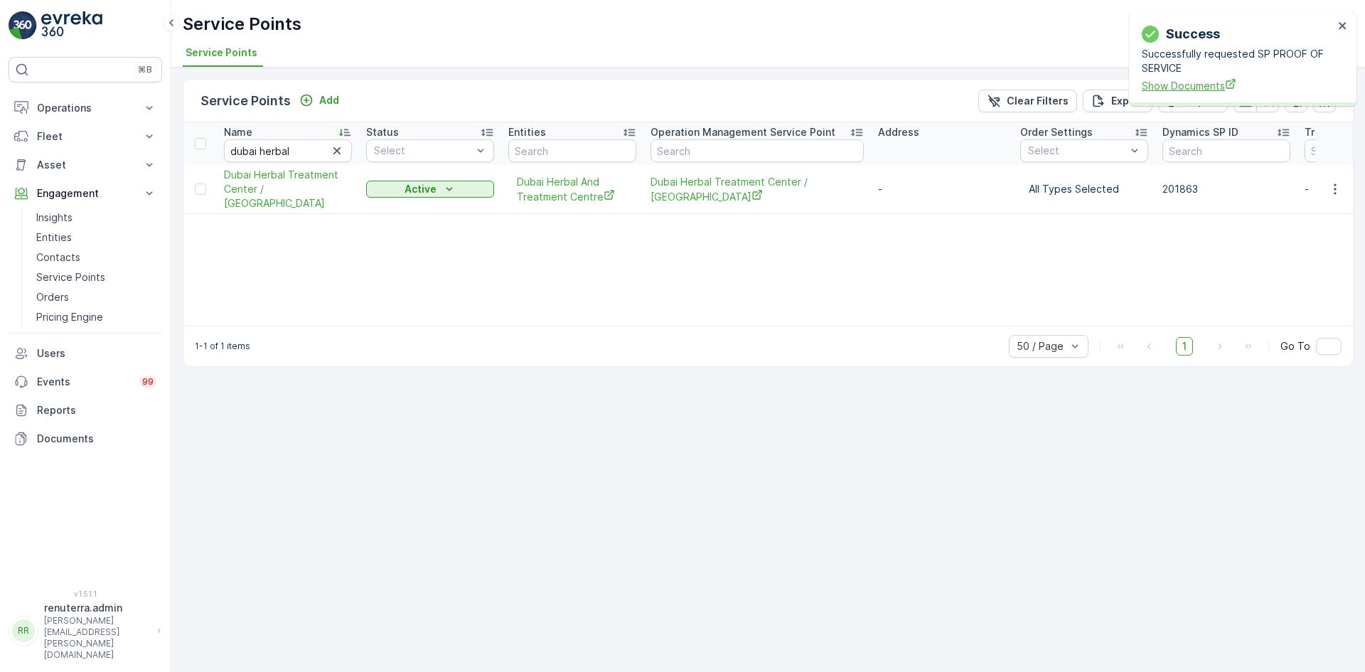
click at [1195, 83] on span "Show Documents" at bounding box center [1238, 85] width 192 height 15
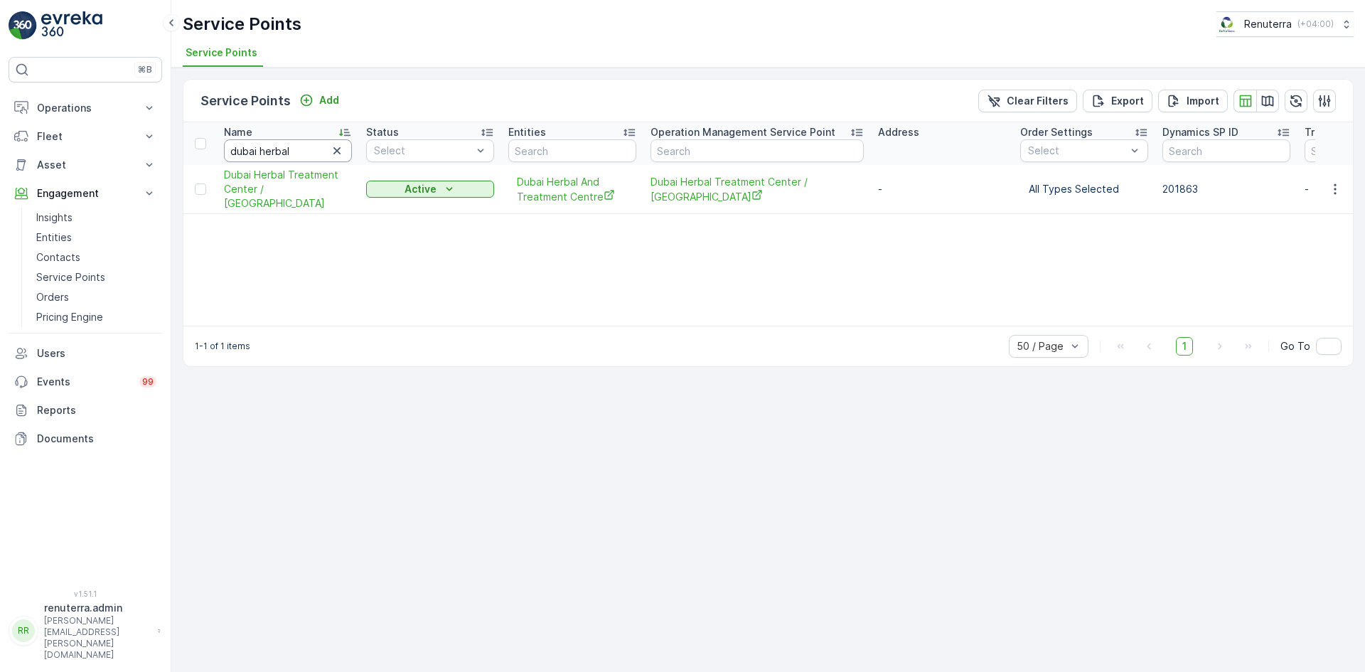
click at [295, 152] on input "dubai herbal" at bounding box center [288, 150] width 128 height 23
type input "dubai herba="
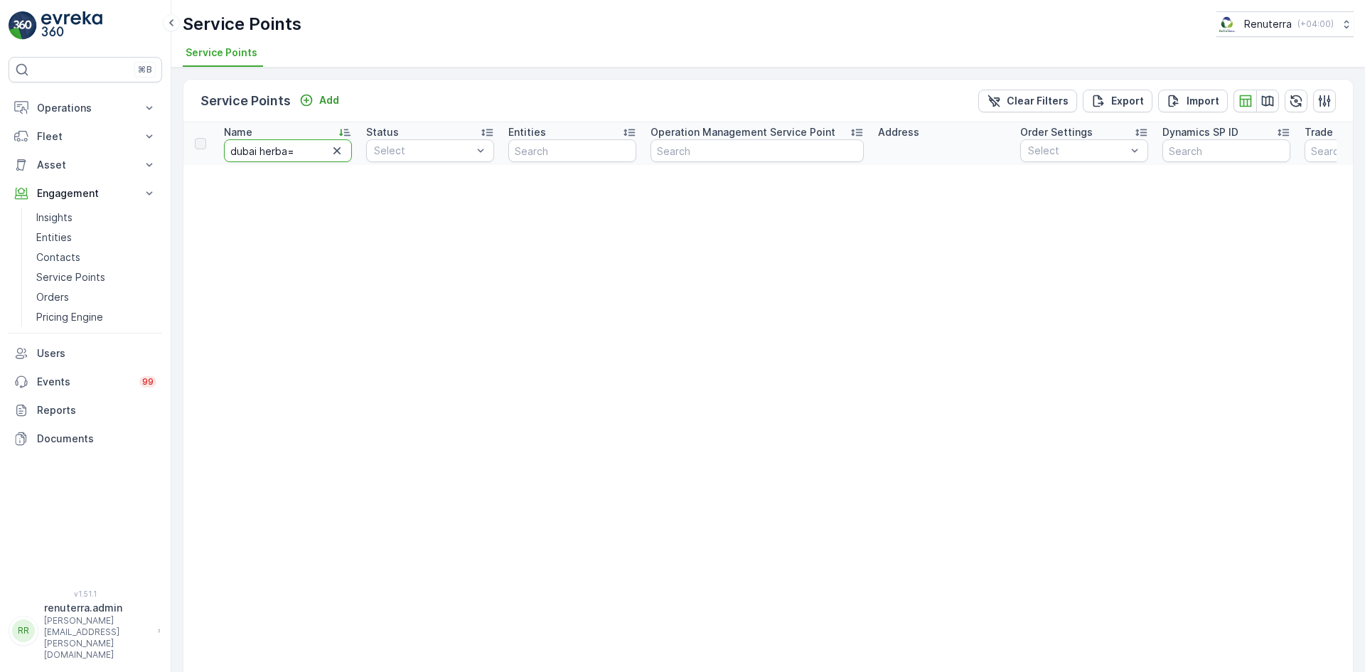
click at [295, 152] on input "dubai herba=" at bounding box center [288, 150] width 128 height 23
type input "d"
type input "wade"
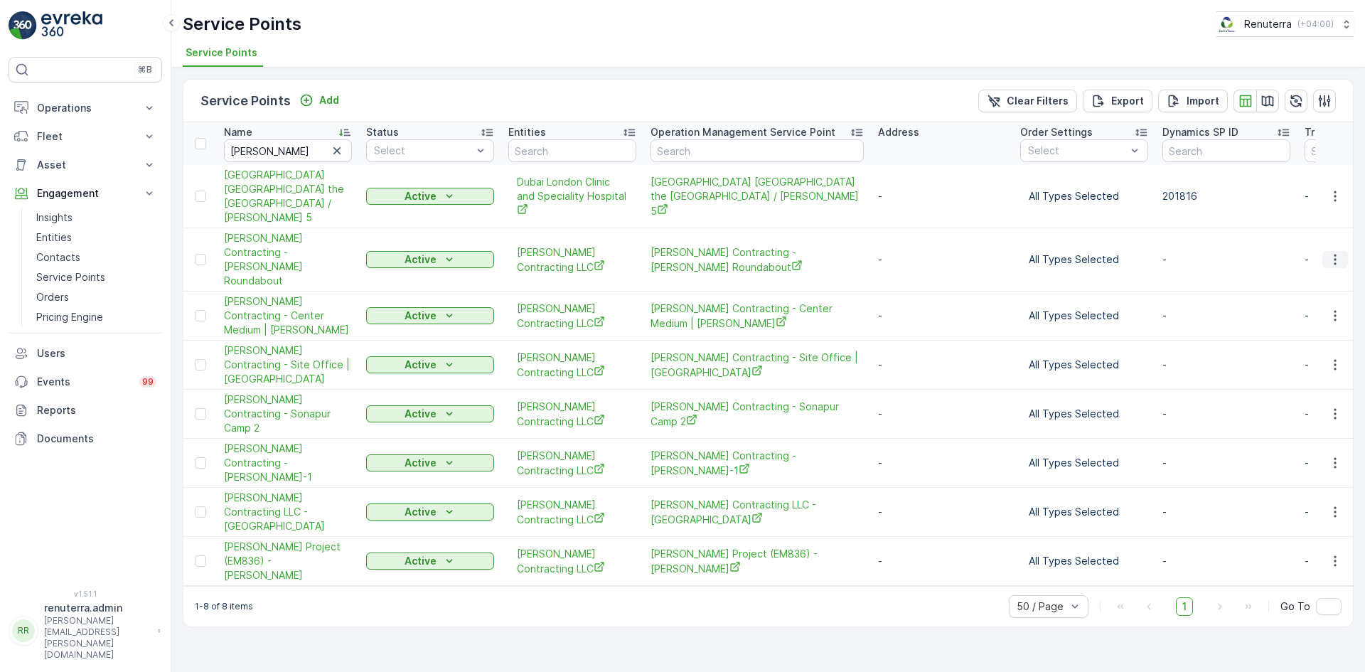
click at [1337, 252] on icon "button" at bounding box center [1335, 259] width 14 height 14
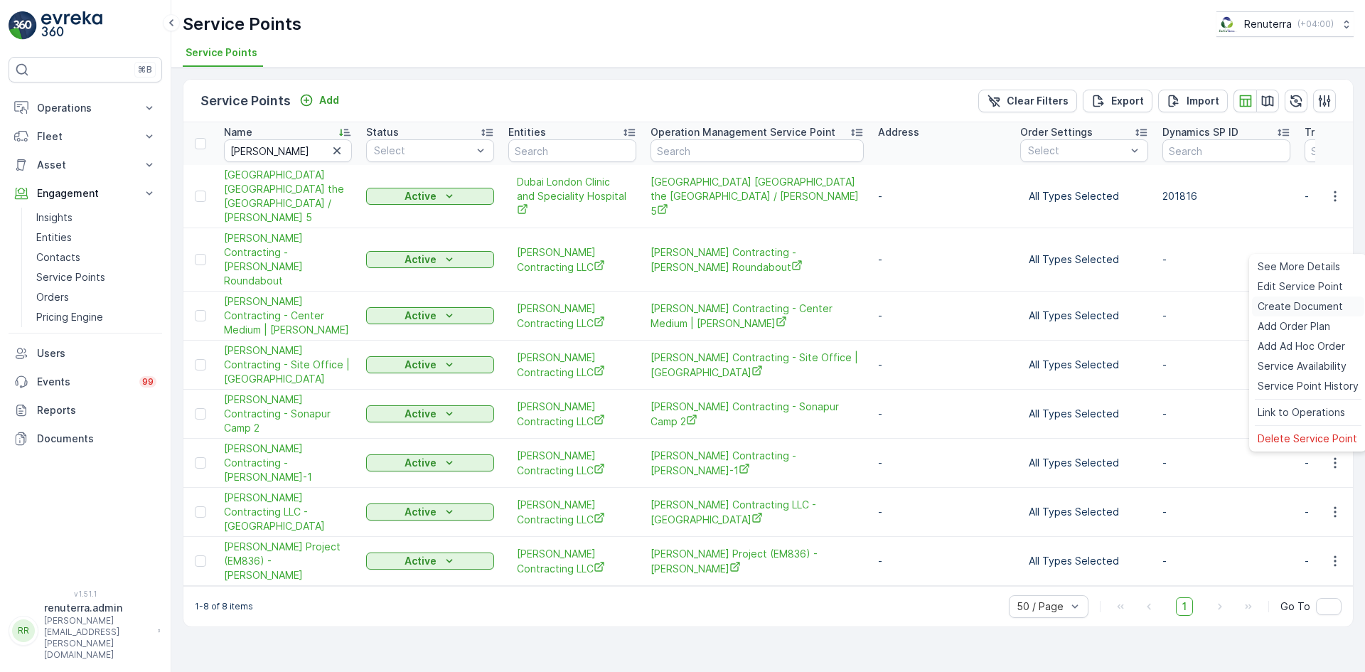
click at [1300, 302] on span "Create Document" at bounding box center [1300, 306] width 85 height 14
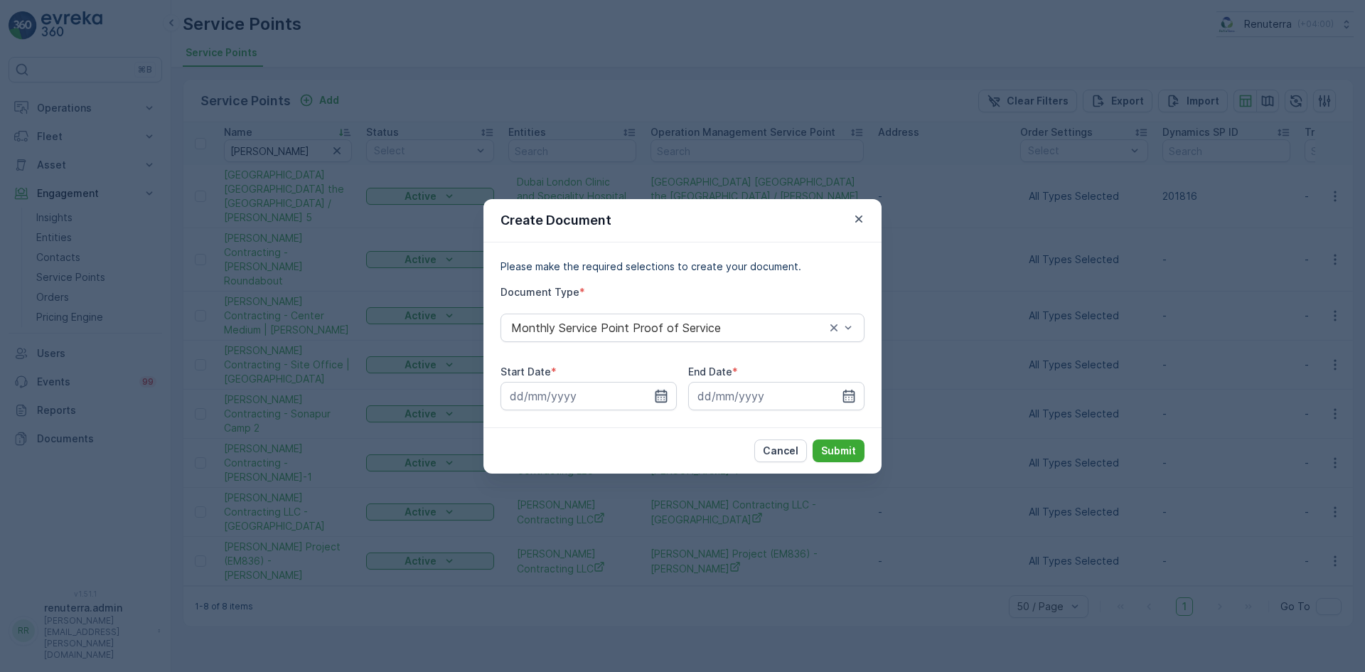
click at [660, 397] on icon "button" at bounding box center [661, 396] width 14 height 14
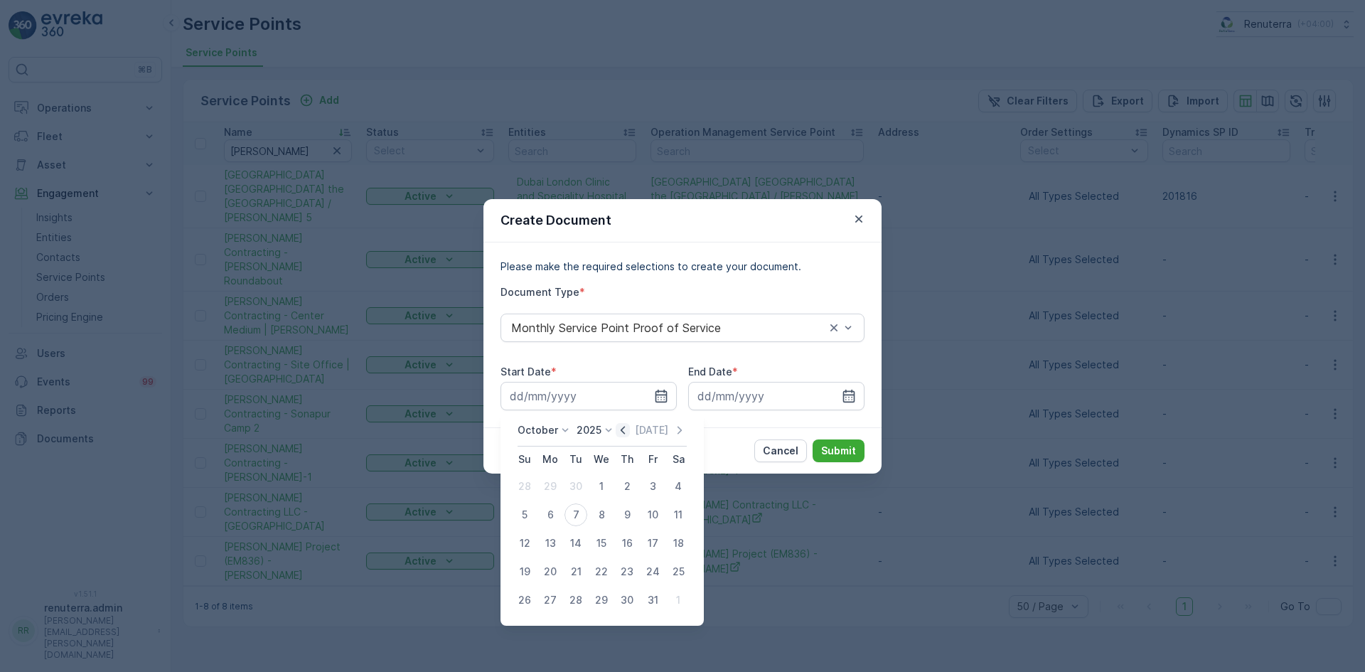
click at [625, 433] on icon "button" at bounding box center [623, 430] width 4 height 8
drag, startPoint x: 547, startPoint y: 485, endPoint x: 562, endPoint y: 478, distance: 16.2
click at [547, 484] on div "1" at bounding box center [550, 486] width 23 height 23
type input "01.09.2025"
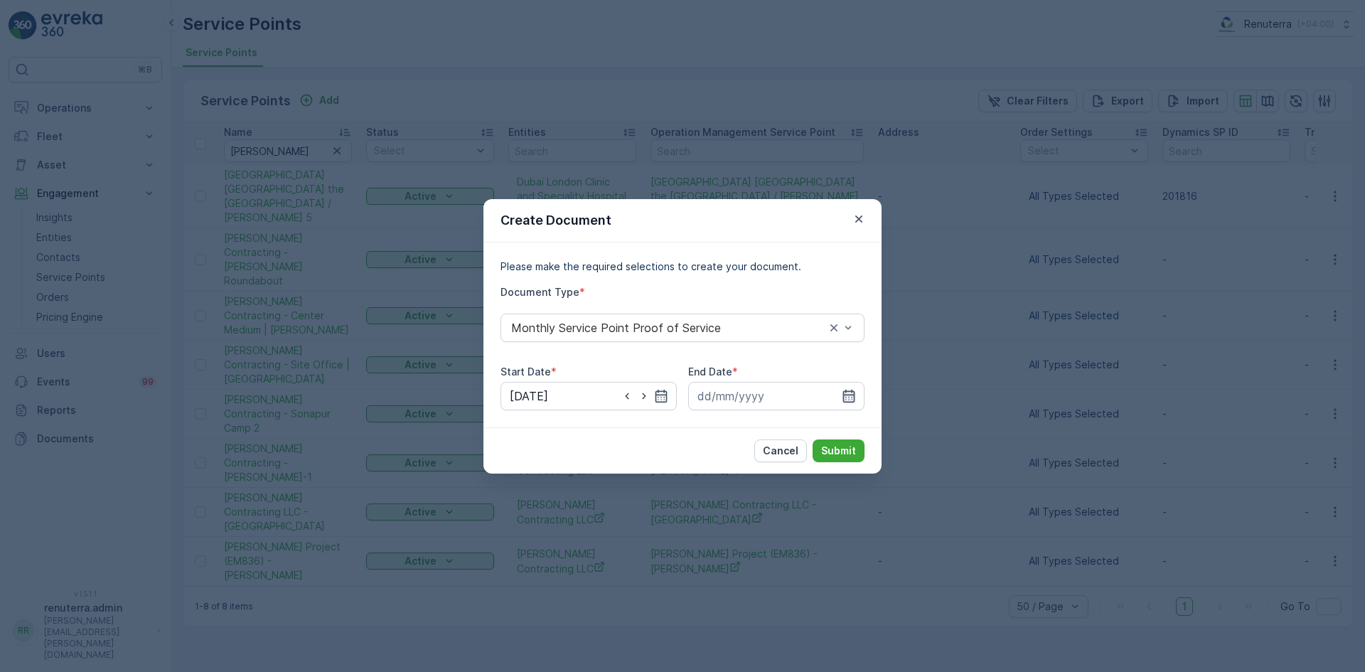
drag, startPoint x: 847, startPoint y: 396, endPoint x: 836, endPoint y: 409, distance: 17.1
click at [847, 397] on icon "button" at bounding box center [849, 396] width 14 height 14
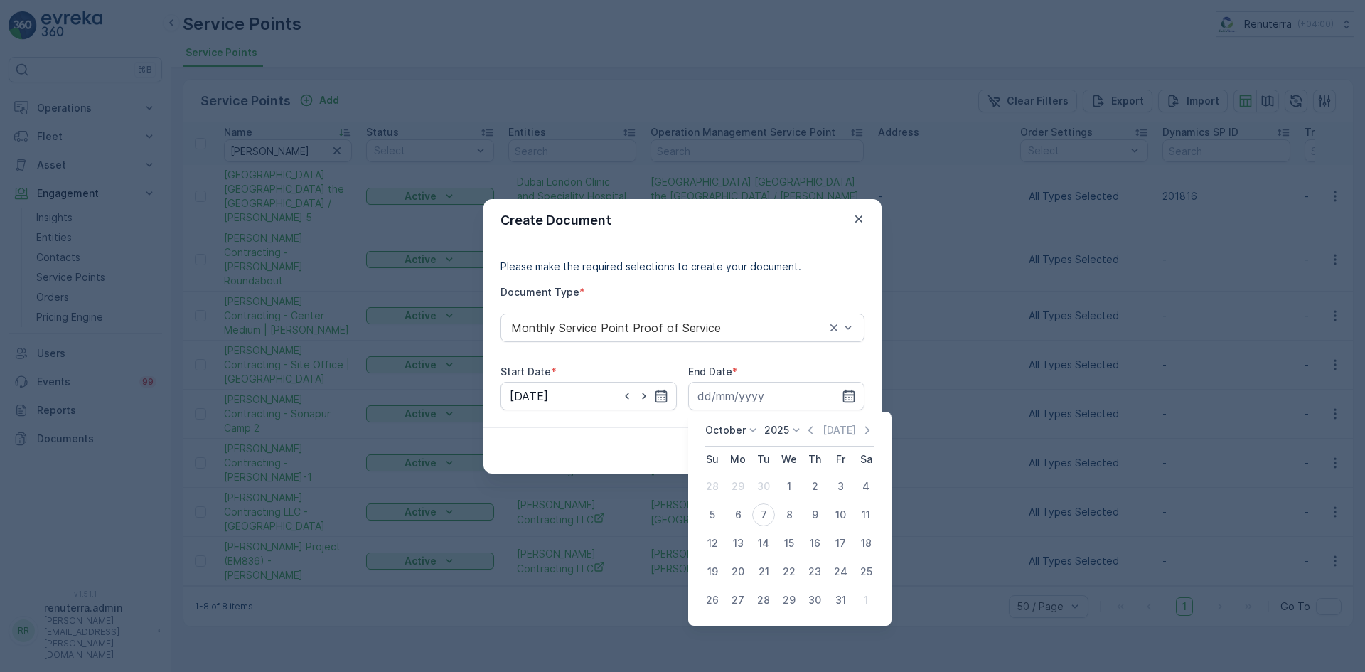
drag, startPoint x: 810, startPoint y: 424, endPoint x: 807, endPoint y: 435, distance: 11.2
click at [811, 426] on icon "button" at bounding box center [810, 430] width 14 height 14
drag, startPoint x: 758, startPoint y: 596, endPoint x: 760, endPoint y: 589, distance: 7.4
click at [757, 596] on div "30" at bounding box center [763, 600] width 23 height 23
type input "30.09.2025"
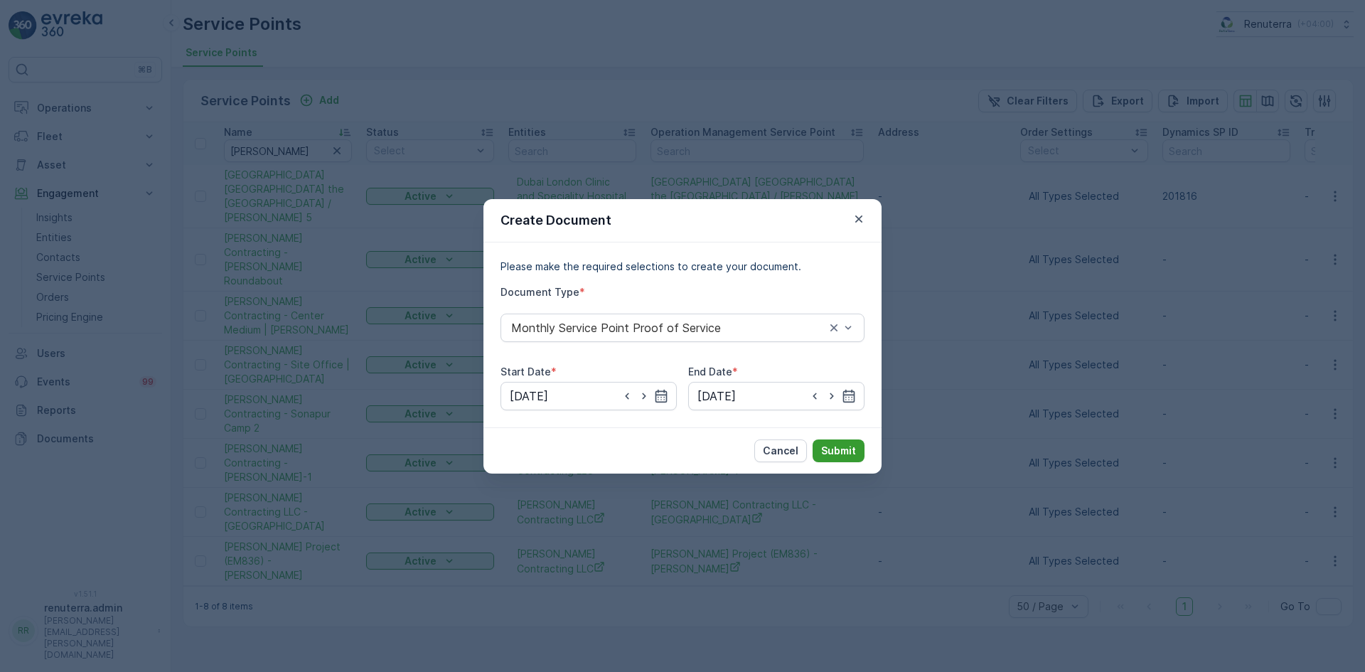
click at [831, 450] on p "Submit" at bounding box center [838, 451] width 35 height 14
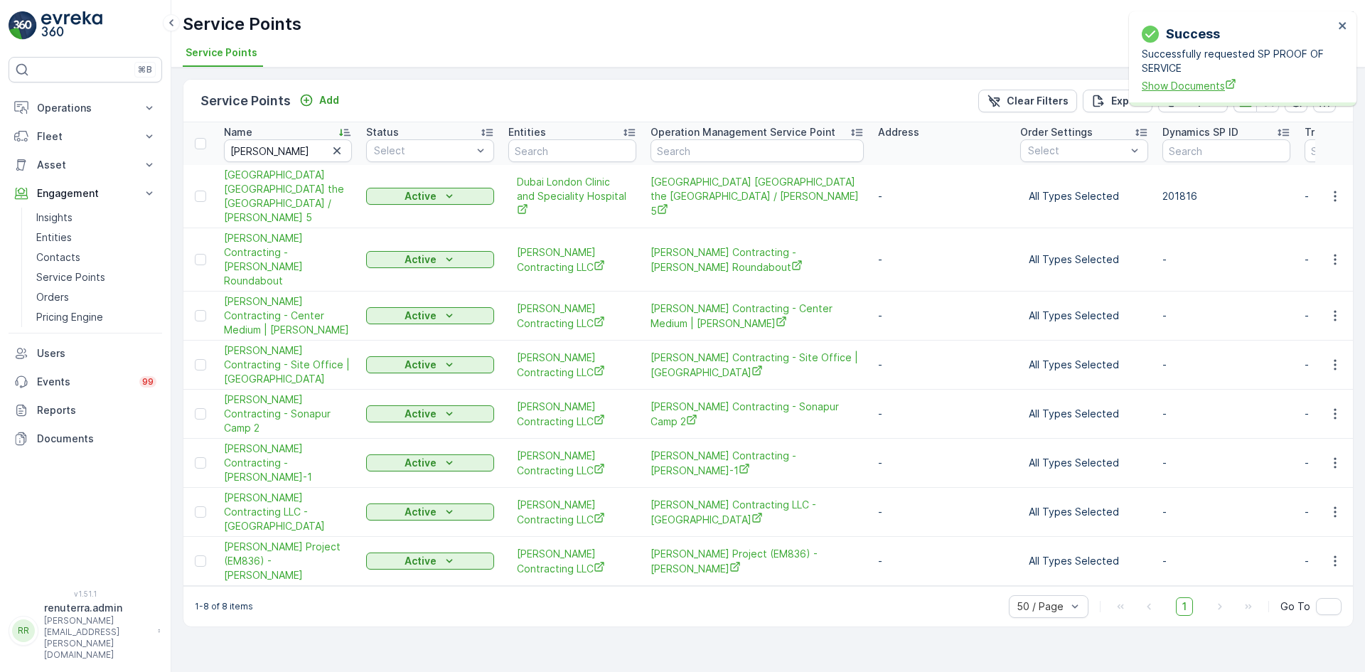
click at [1212, 83] on span "Show Documents" at bounding box center [1238, 85] width 192 height 15
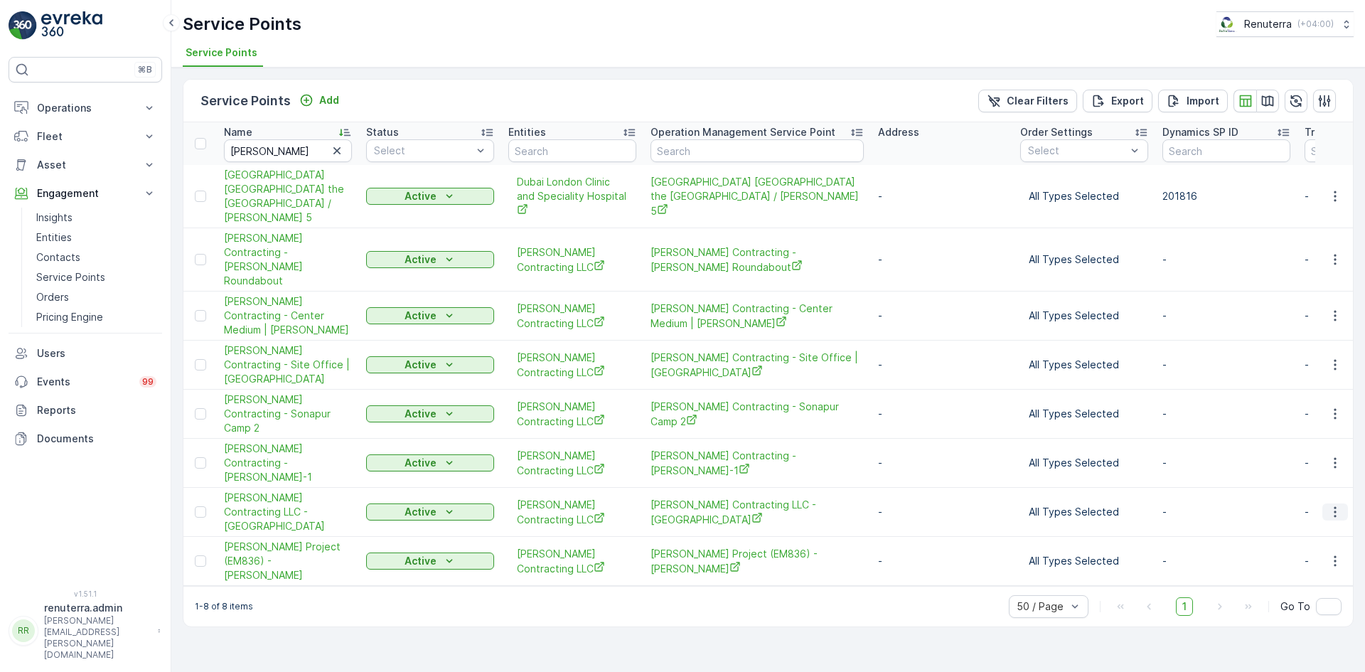
click at [1338, 505] on icon "button" at bounding box center [1335, 512] width 14 height 14
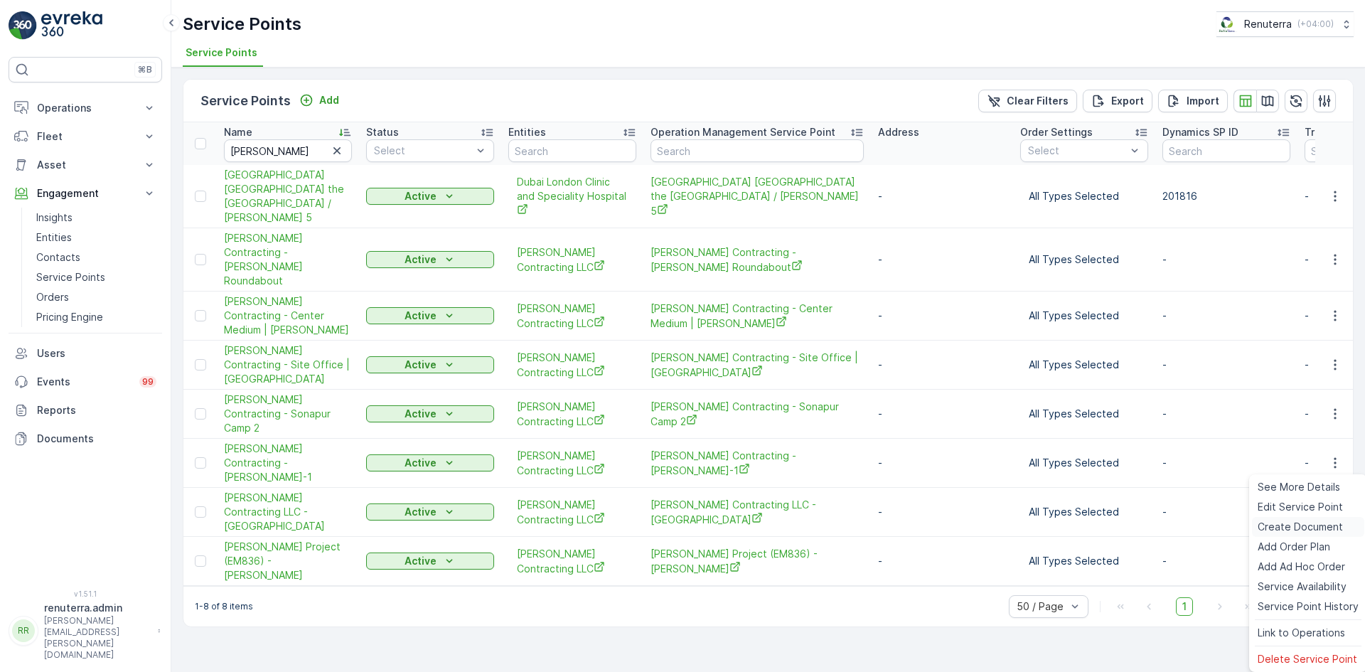
click at [1281, 521] on div "Create Document" at bounding box center [1308, 527] width 112 height 20
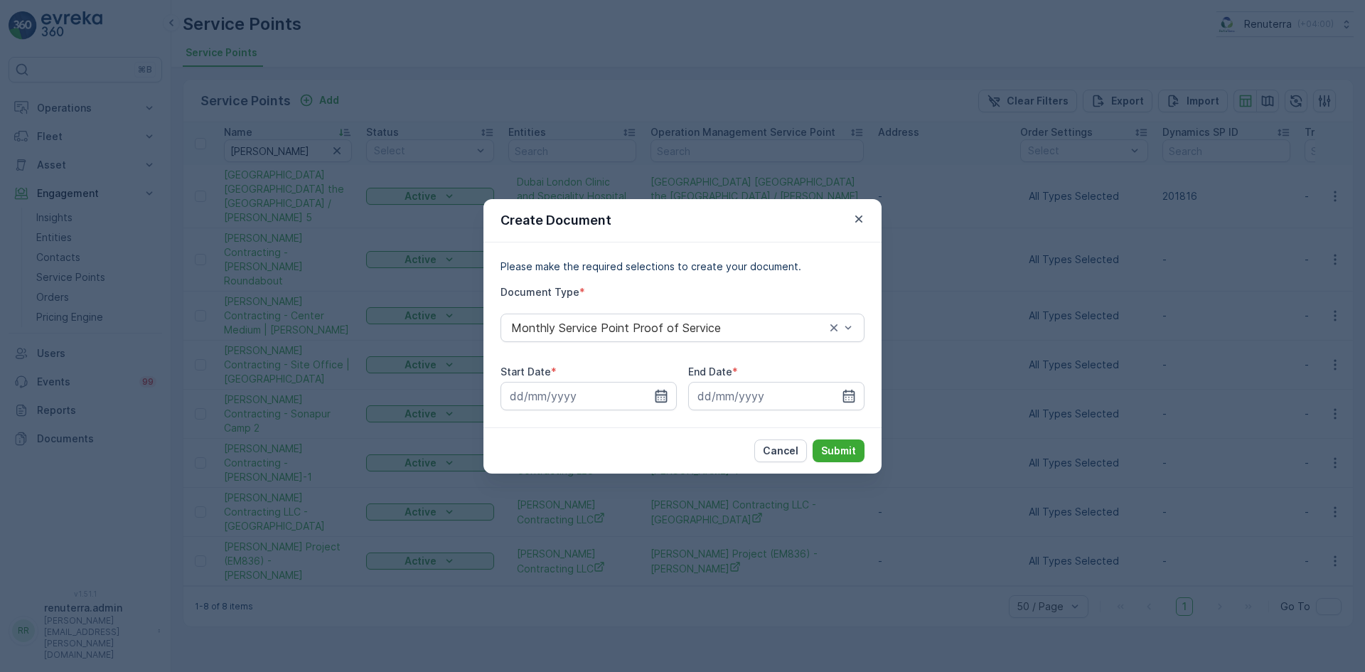
click at [664, 400] on icon "button" at bounding box center [661, 396] width 14 height 14
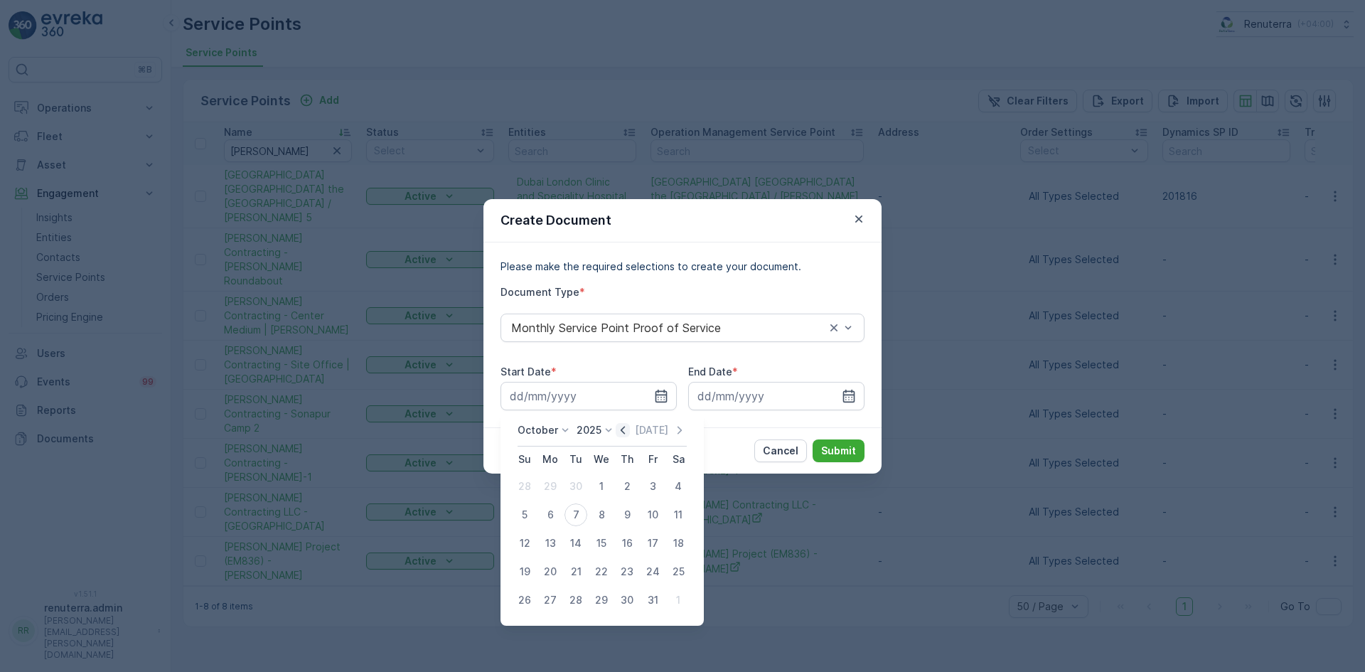
click at [630, 435] on icon "button" at bounding box center [623, 430] width 14 height 14
click at [547, 486] on div "1" at bounding box center [550, 486] width 23 height 23
type input "01.09.2025"
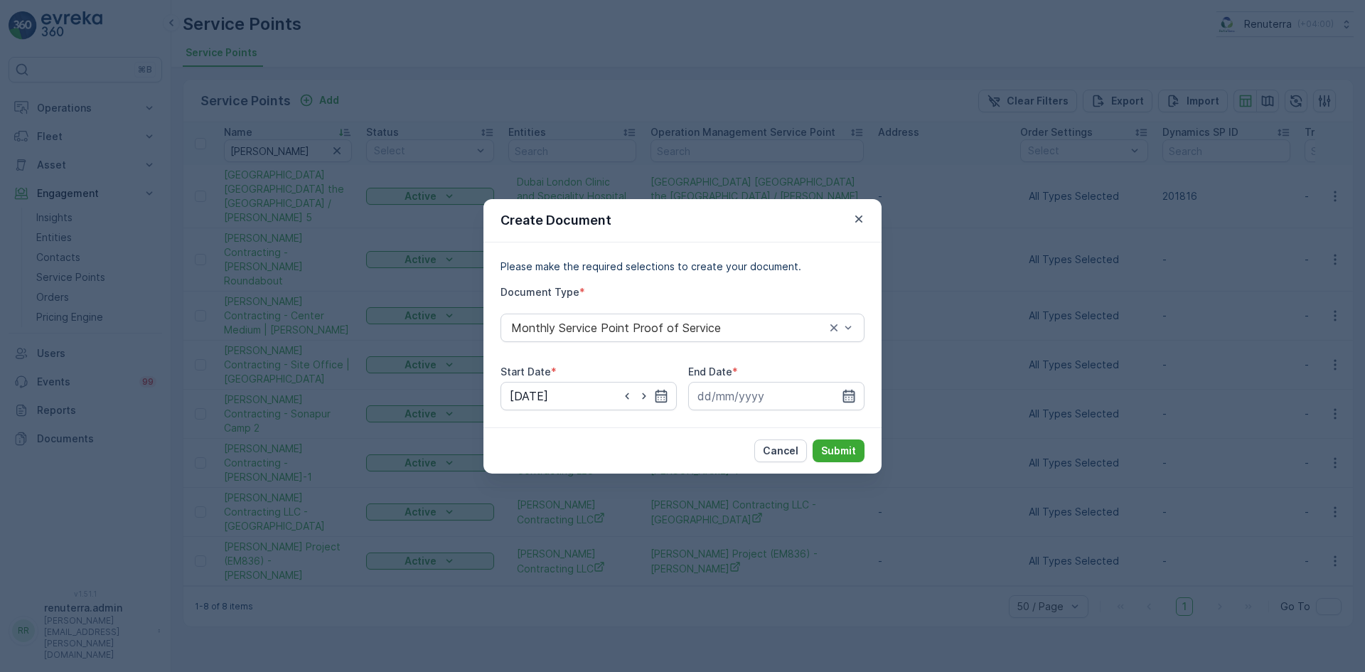
click at [843, 395] on icon "button" at bounding box center [849, 395] width 12 height 13
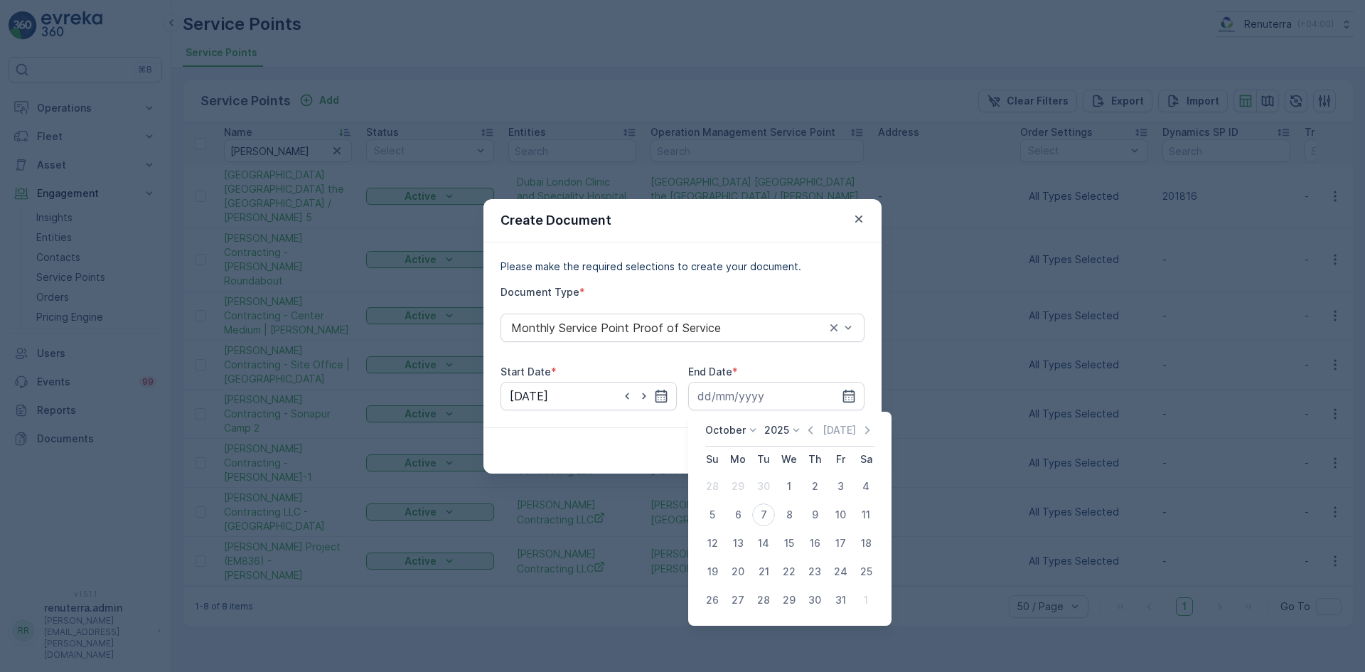
click at [815, 429] on icon "button" at bounding box center [810, 430] width 14 height 14
drag, startPoint x: 764, startPoint y: 600, endPoint x: 810, endPoint y: 553, distance: 65.9
click at [763, 600] on div "30" at bounding box center [763, 600] width 23 height 23
type input "30.09.2025"
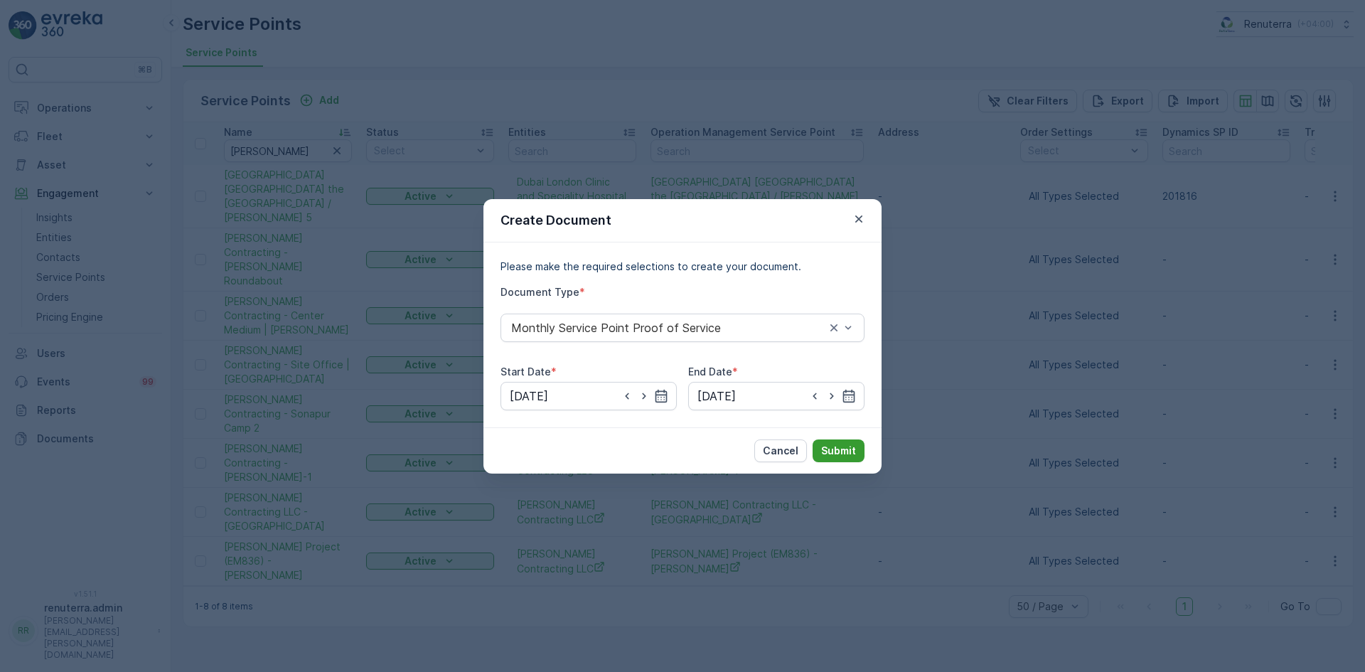
click at [842, 448] on p "Submit" at bounding box center [838, 451] width 35 height 14
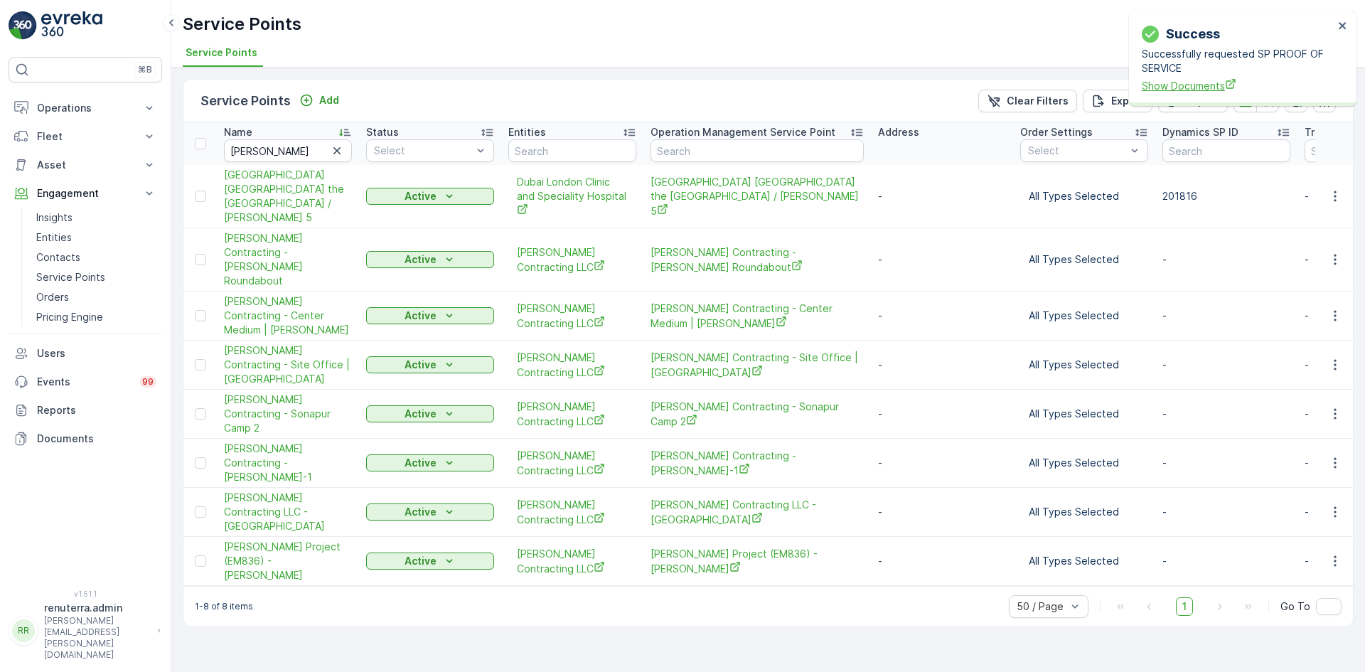
click at [1148, 87] on span "Show Documents" at bounding box center [1238, 85] width 192 height 15
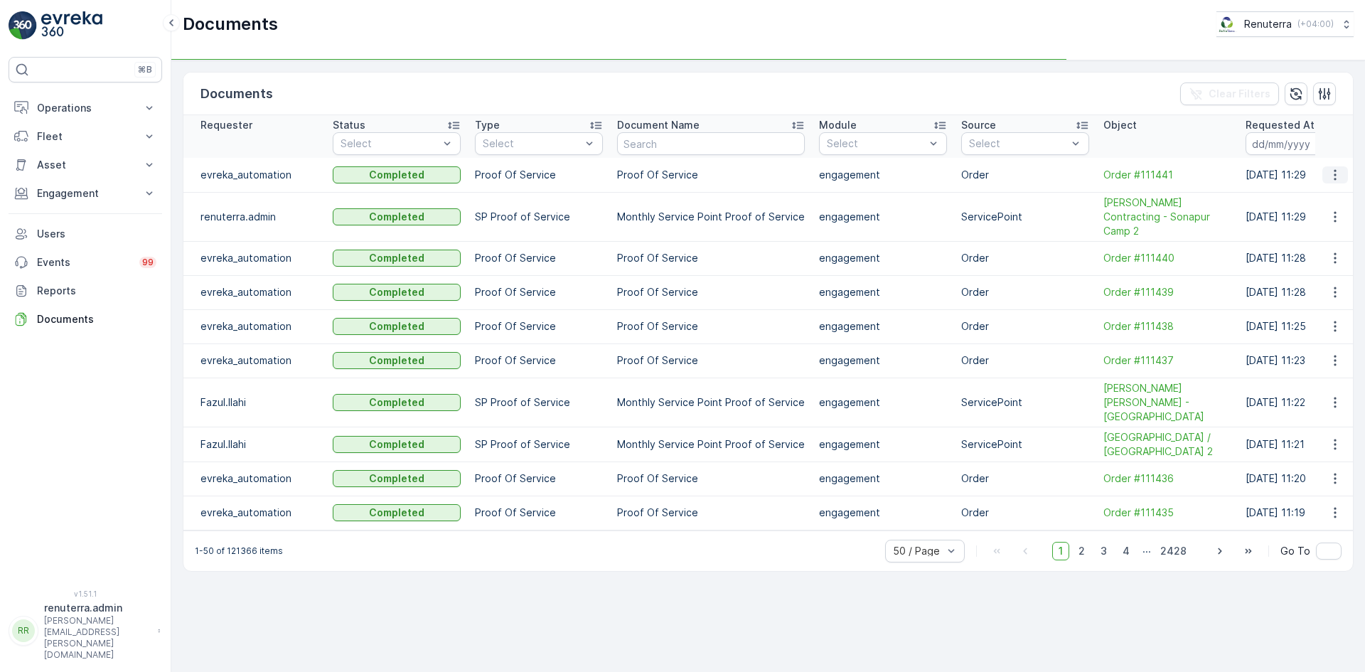
click at [1334, 173] on icon "button" at bounding box center [1335, 175] width 14 height 14
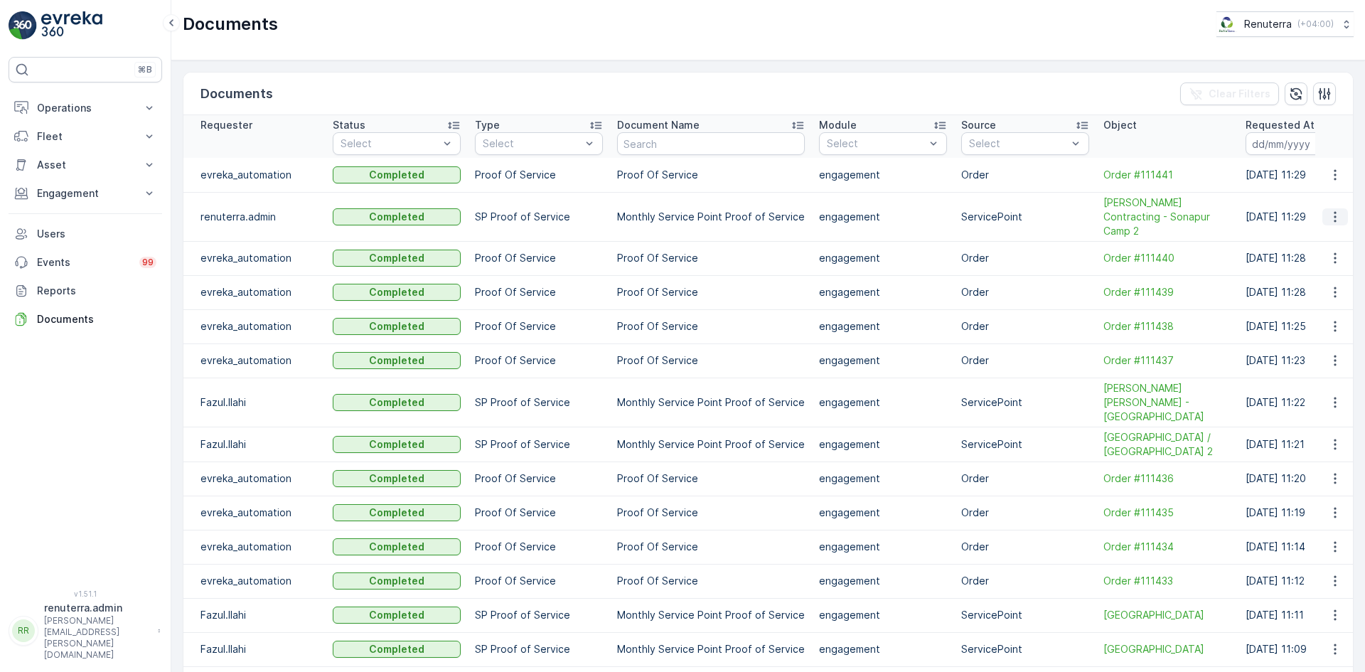
click at [1329, 213] on icon "button" at bounding box center [1335, 217] width 14 height 14
click at [1330, 235] on span "See Details" at bounding box center [1331, 231] width 55 height 14
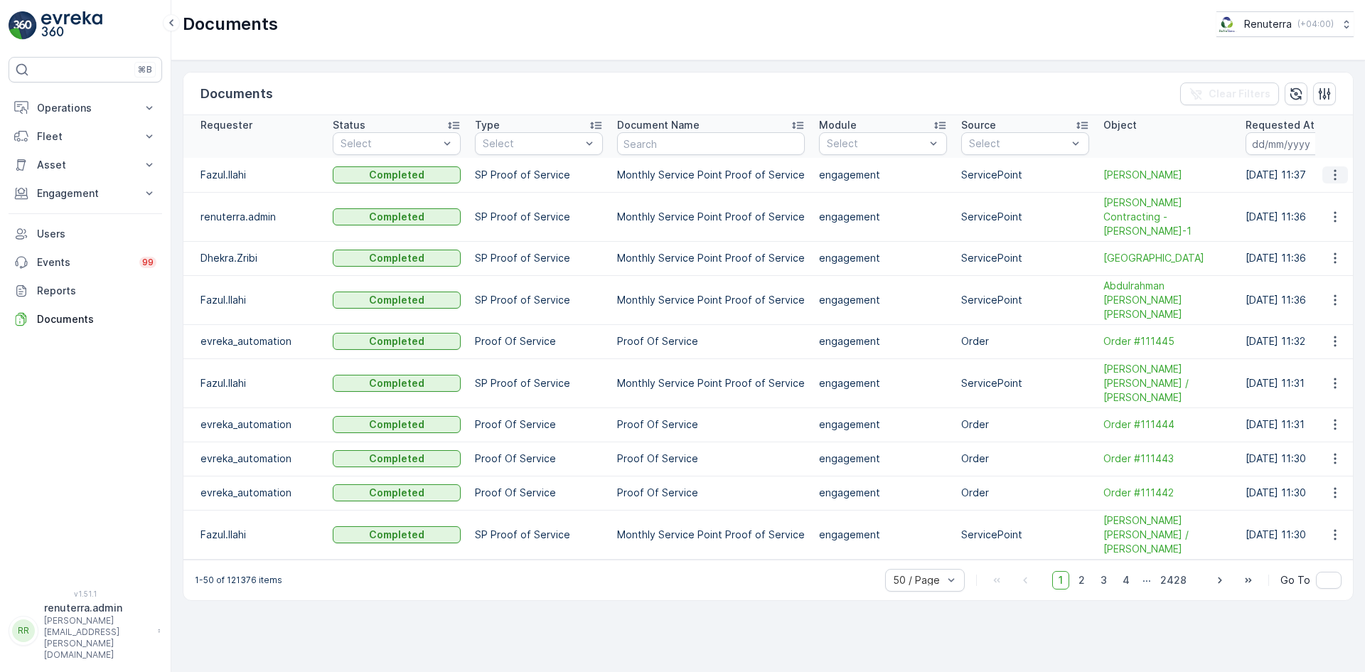
click at [1329, 173] on icon "button" at bounding box center [1335, 175] width 14 height 14
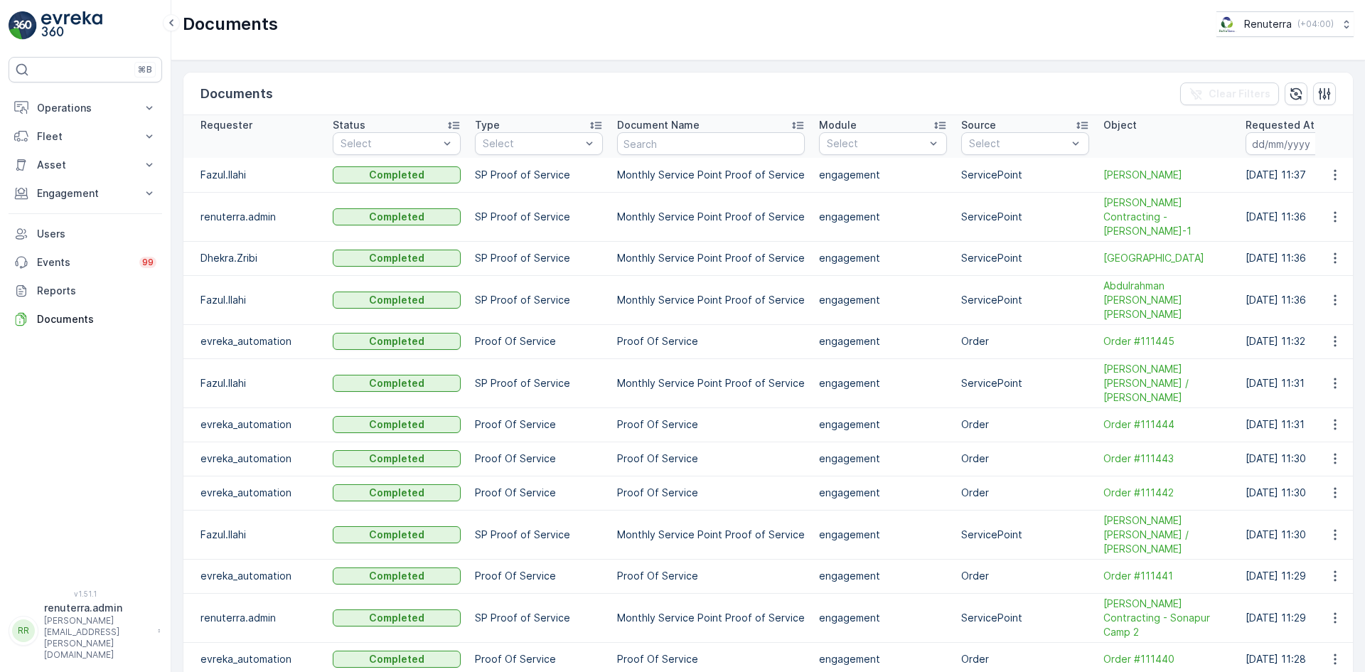
click at [1334, 193] on td at bounding box center [1334, 216] width 38 height 49
click at [1334, 182] on button "button" at bounding box center [1335, 174] width 26 height 17
click at [1334, 193] on span "See Details" at bounding box center [1331, 196] width 55 height 14
click at [1335, 210] on icon "button" at bounding box center [1335, 217] width 14 height 14
click at [1326, 234] on span "See Details" at bounding box center [1331, 231] width 55 height 14
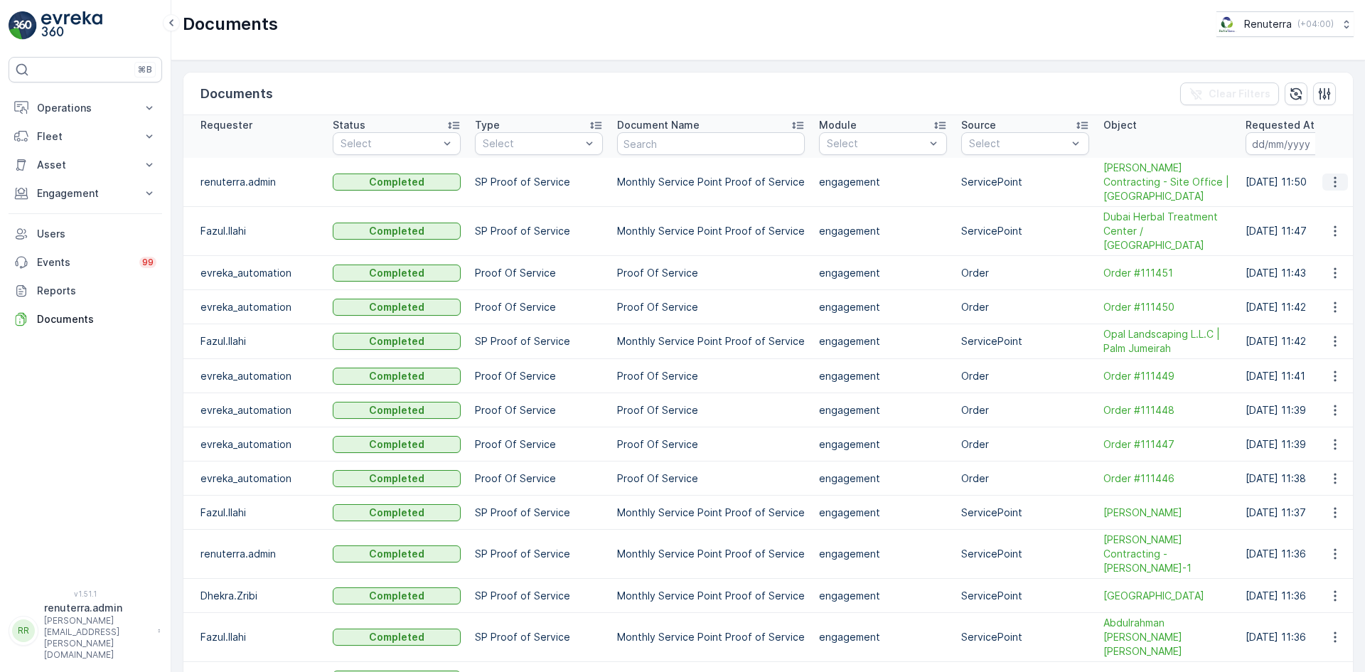
click at [1328, 175] on icon "button" at bounding box center [1335, 182] width 14 height 14
click at [1334, 194] on span "See Details" at bounding box center [1331, 196] width 55 height 14
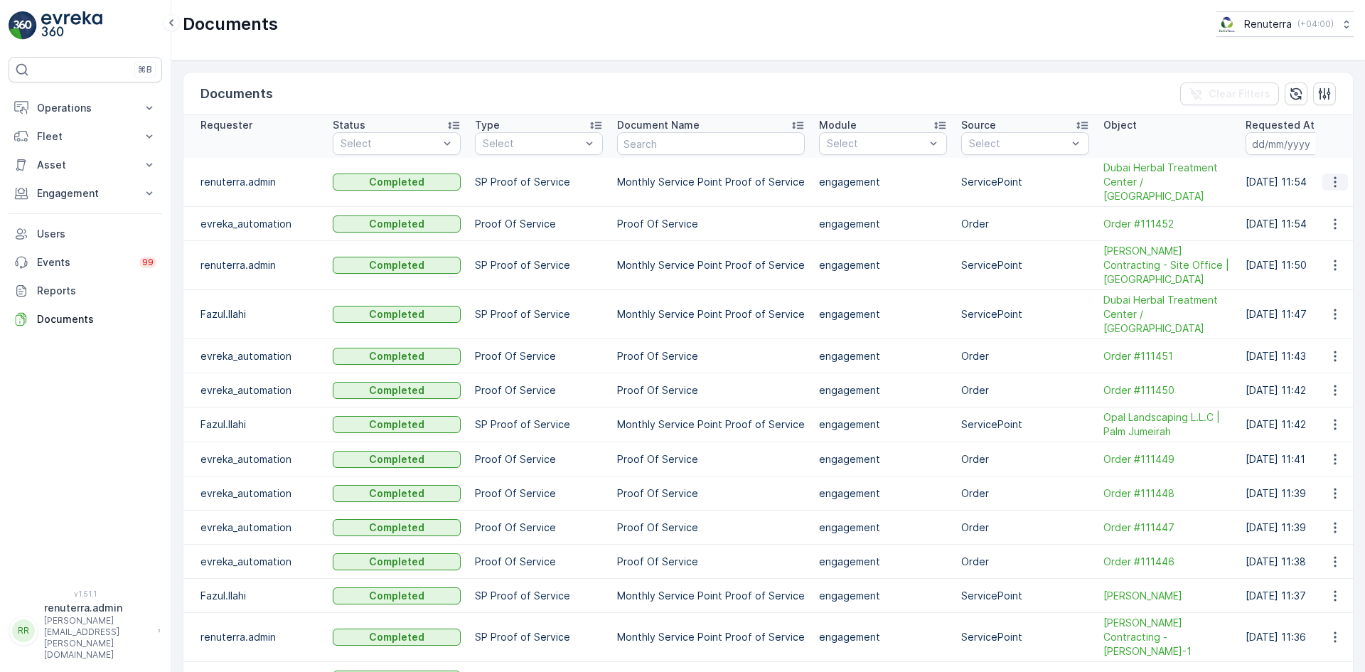
click at [1328, 180] on icon "button" at bounding box center [1335, 182] width 14 height 14
click at [1326, 200] on span "See Details" at bounding box center [1339, 198] width 55 height 14
click at [1329, 258] on icon "button" at bounding box center [1335, 265] width 14 height 14
click at [1324, 267] on span "See Details" at bounding box center [1339, 266] width 55 height 14
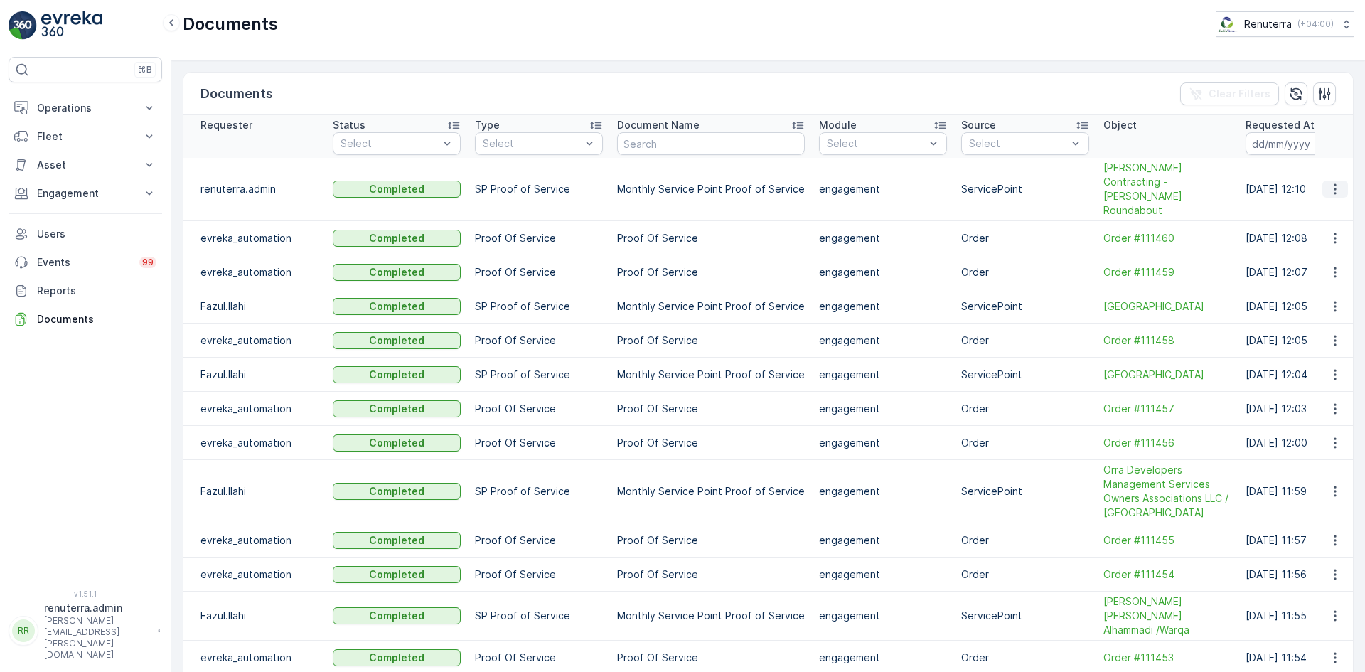
drag, startPoint x: 1339, startPoint y: 176, endPoint x: 1332, endPoint y: 178, distance: 8.3
click at [1340, 181] on button "button" at bounding box center [1335, 189] width 26 height 17
click at [1322, 195] on span "See Details" at bounding box center [1331, 196] width 55 height 14
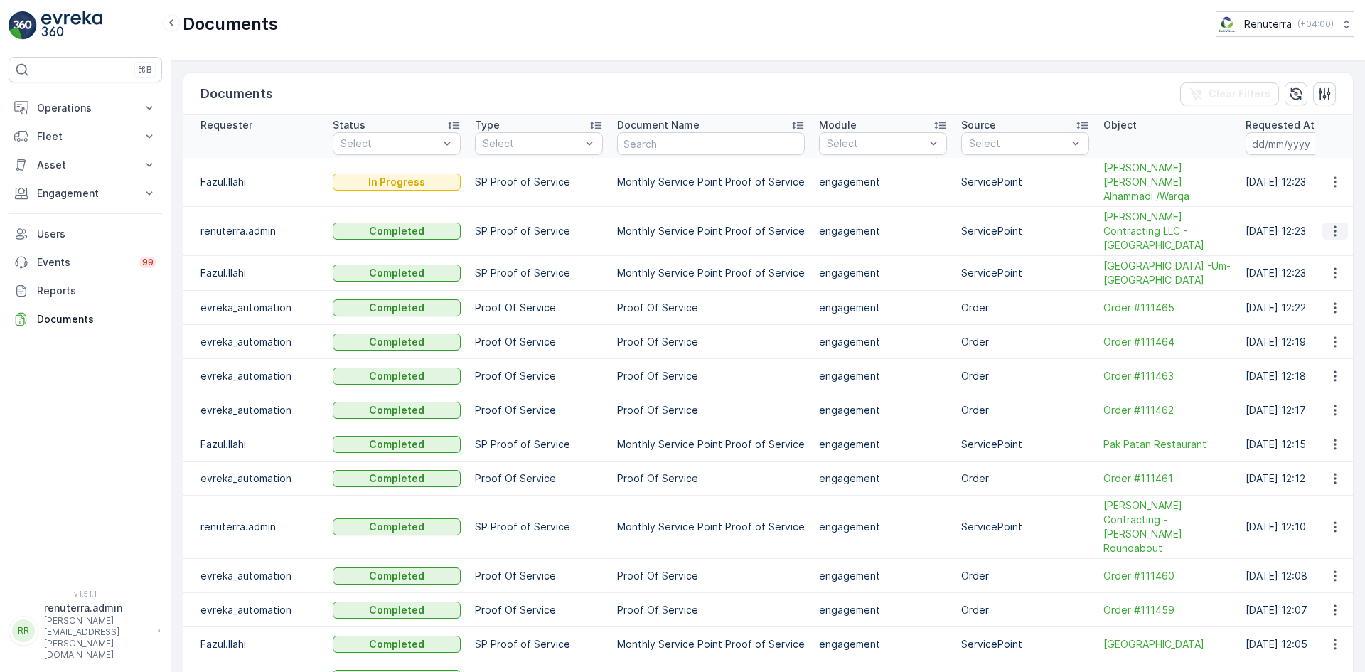
click at [1328, 224] on icon "button" at bounding box center [1335, 231] width 14 height 14
click at [1323, 235] on span "See Details" at bounding box center [1331, 231] width 55 height 14
